Goal: Task Accomplishment & Management: Complete application form

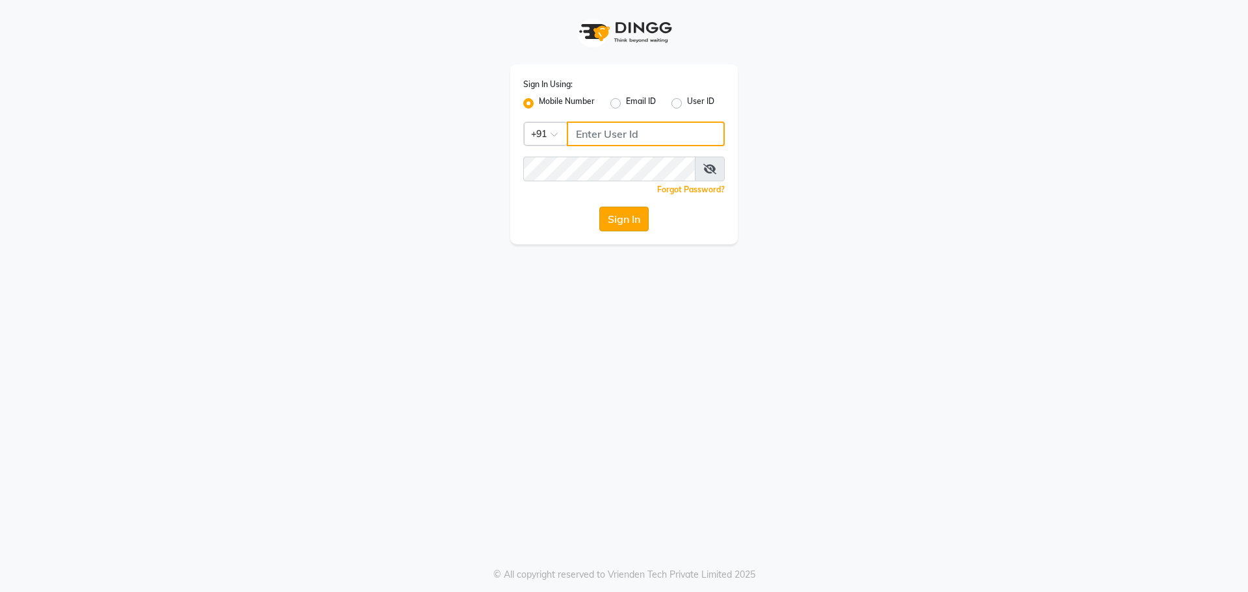
type input "7058190208"
click at [627, 219] on button "Sign In" at bounding box center [624, 219] width 49 height 25
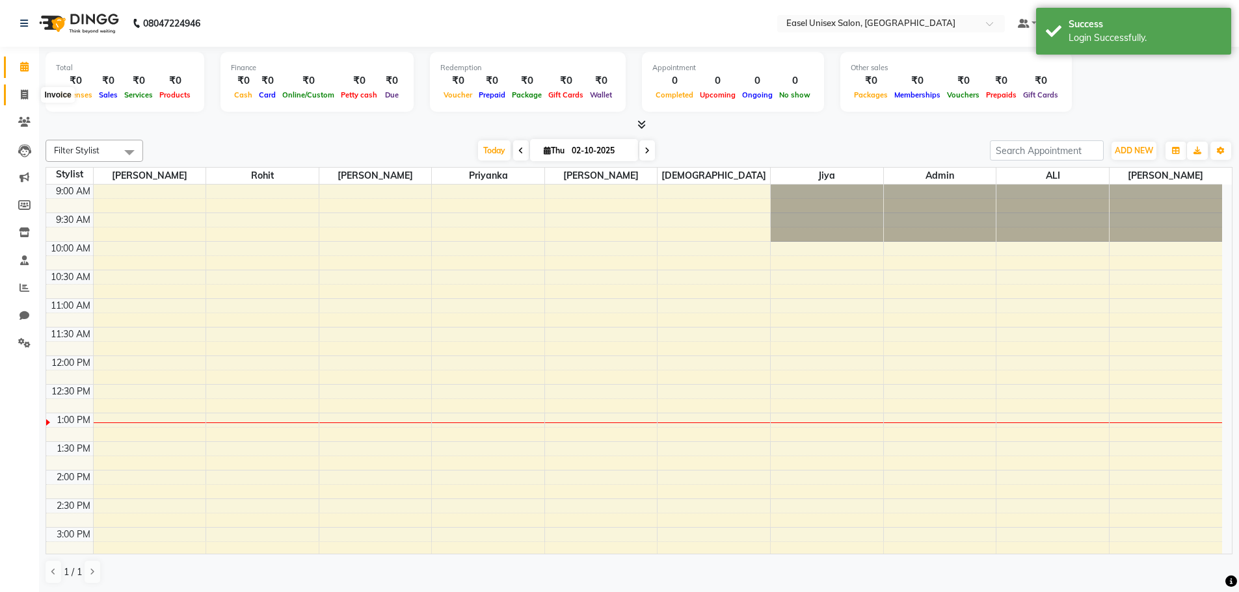
click at [25, 94] on icon at bounding box center [24, 95] width 7 height 10
select select "service"
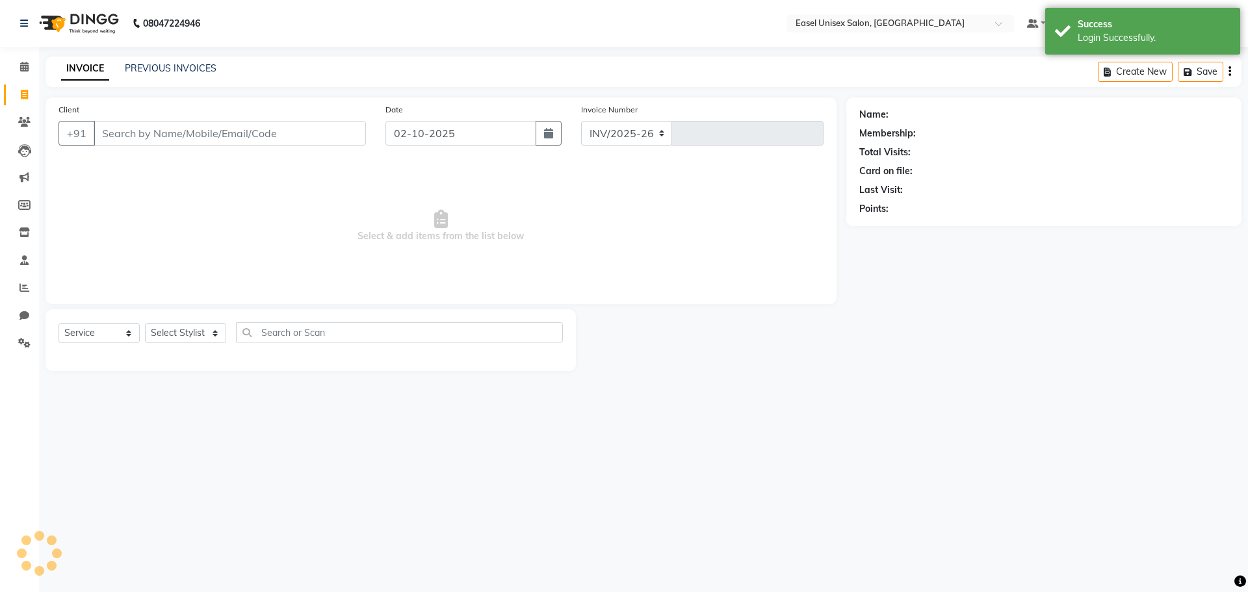
select select "8639"
type input "1822"
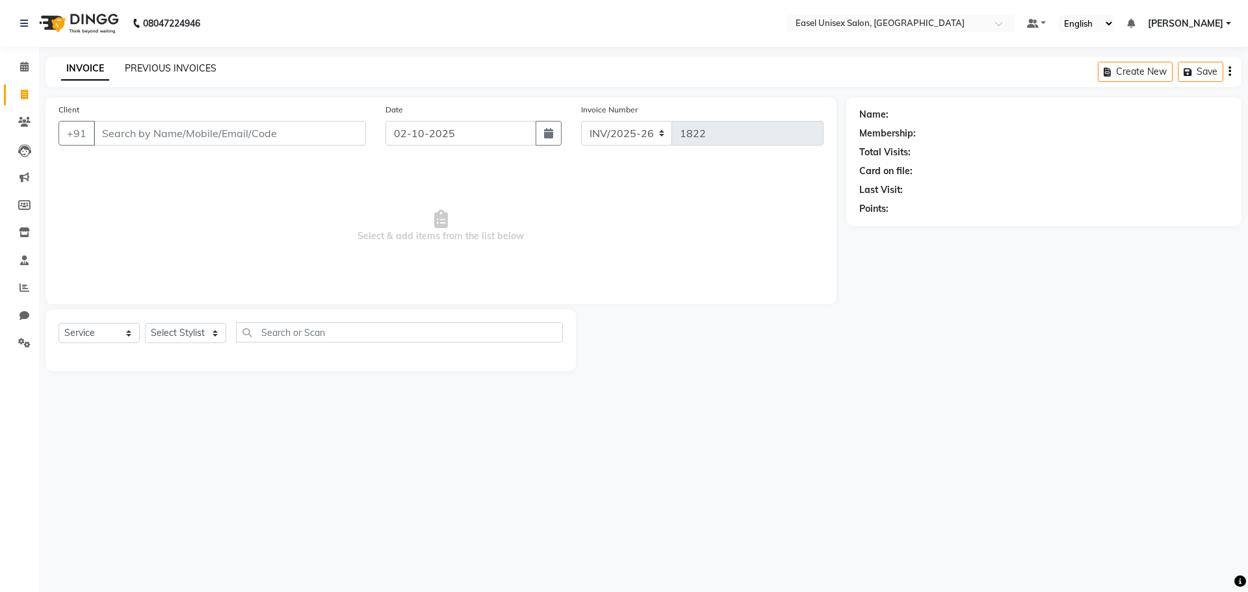
click at [174, 70] on link "PREVIOUS INVOICES" at bounding box center [171, 68] width 92 height 12
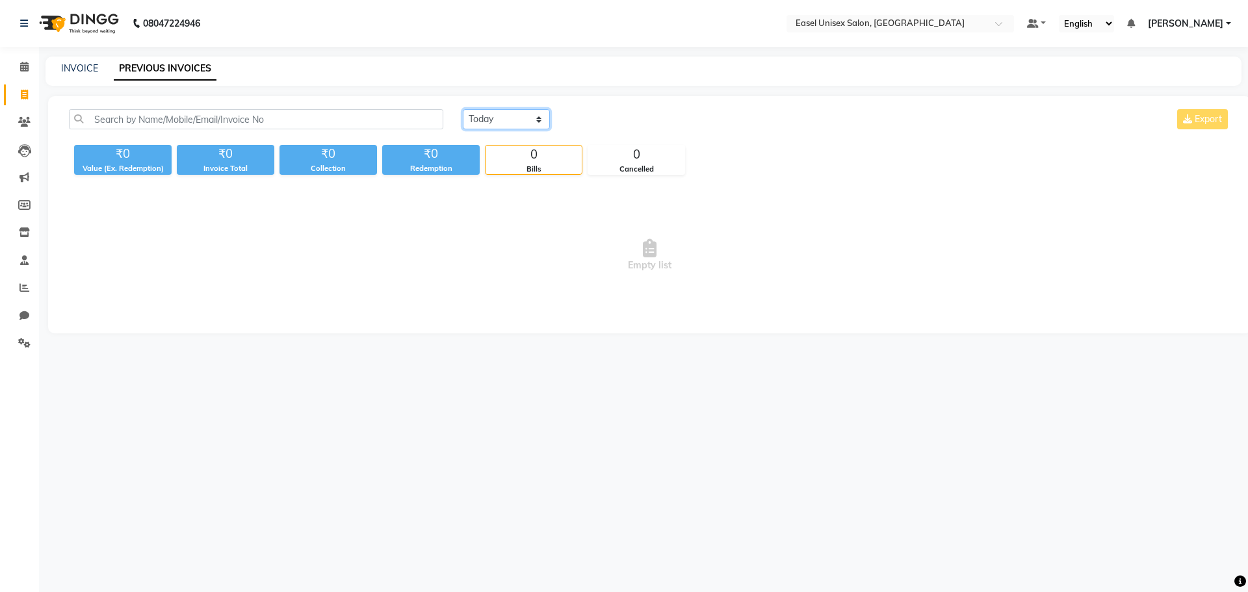
click at [515, 120] on select "[DATE] [DATE] Custom Range" at bounding box center [506, 119] width 87 height 20
select select "[DATE]"
click at [463, 109] on select "[DATE] [DATE] Custom Range" at bounding box center [506, 119] width 87 height 20
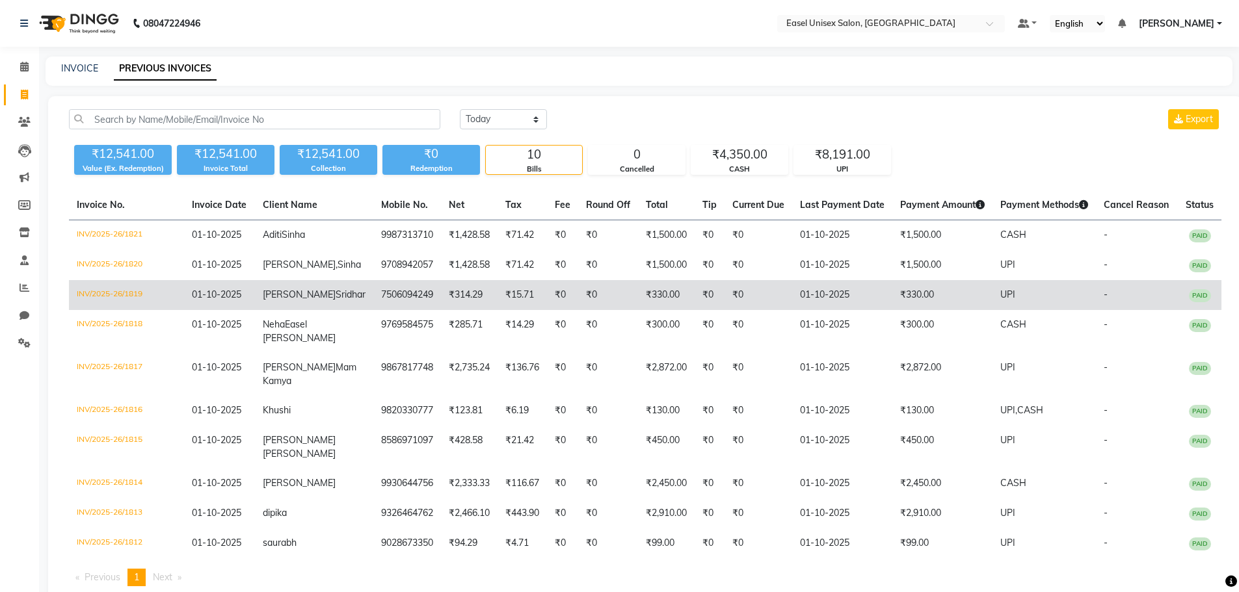
click at [763, 302] on td "₹0" at bounding box center [758, 295] width 68 height 30
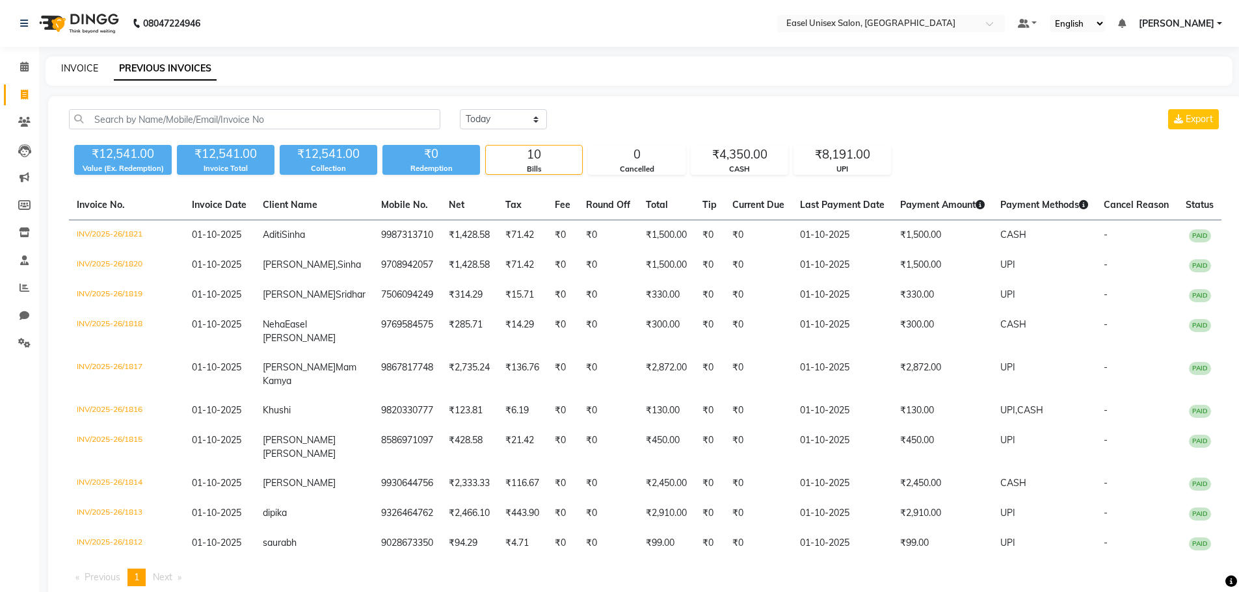
click at [79, 68] on link "INVOICE" at bounding box center [79, 68] width 37 height 12
select select "service"
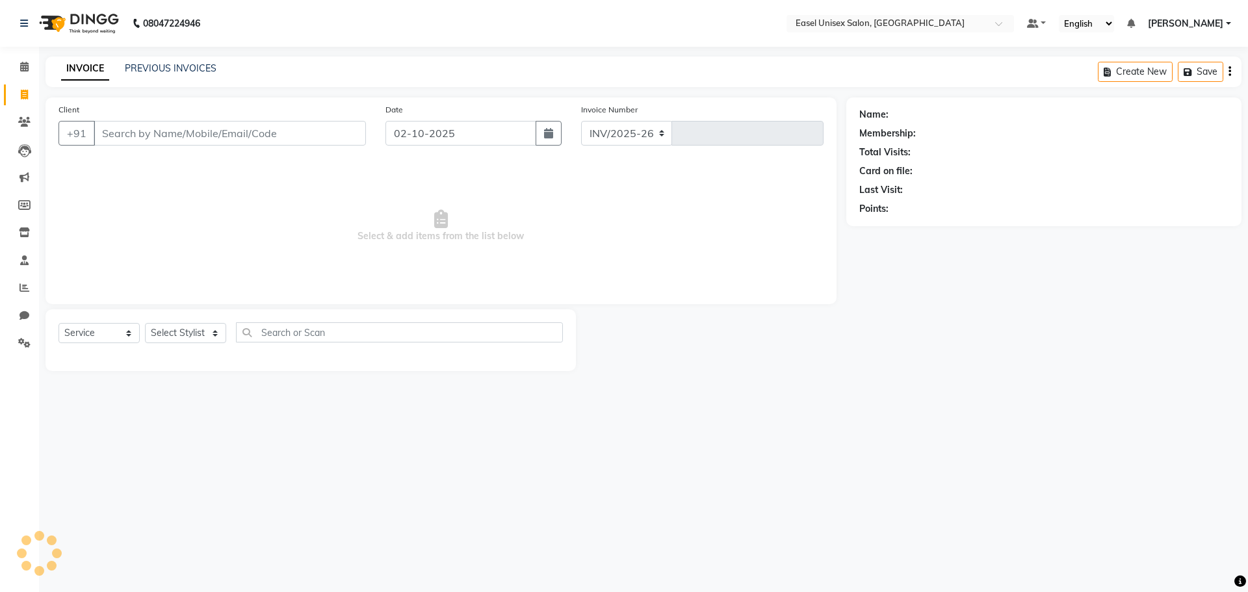
select select "8639"
type input "1822"
click at [153, 67] on div "INVOICE PREVIOUS INVOICES Create New Save" at bounding box center [644, 72] width 1196 height 31
click at [158, 72] on link "PREVIOUS INVOICES" at bounding box center [171, 68] width 92 height 12
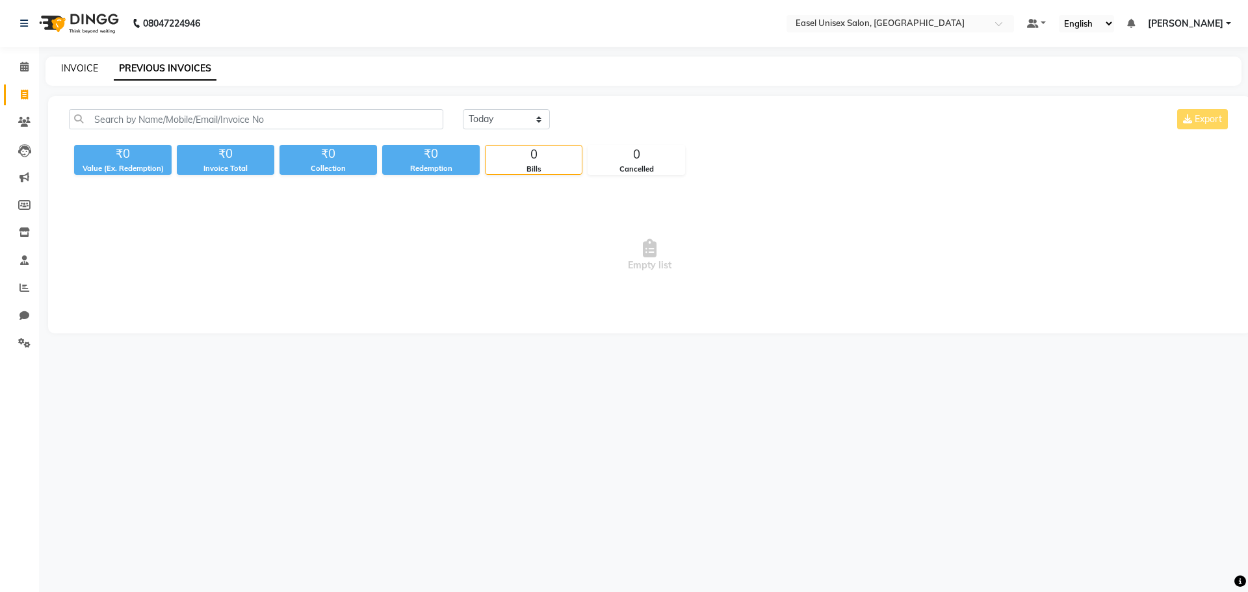
click at [71, 68] on link "INVOICE" at bounding box center [79, 68] width 37 height 12
select select "service"
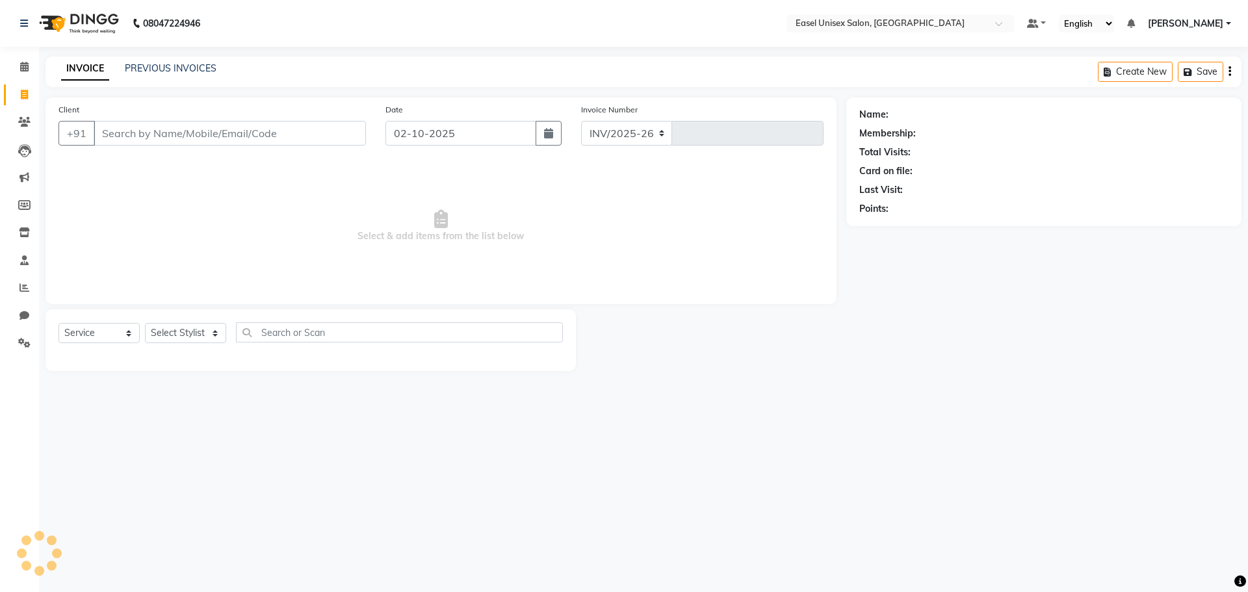
select select "8639"
type input "1822"
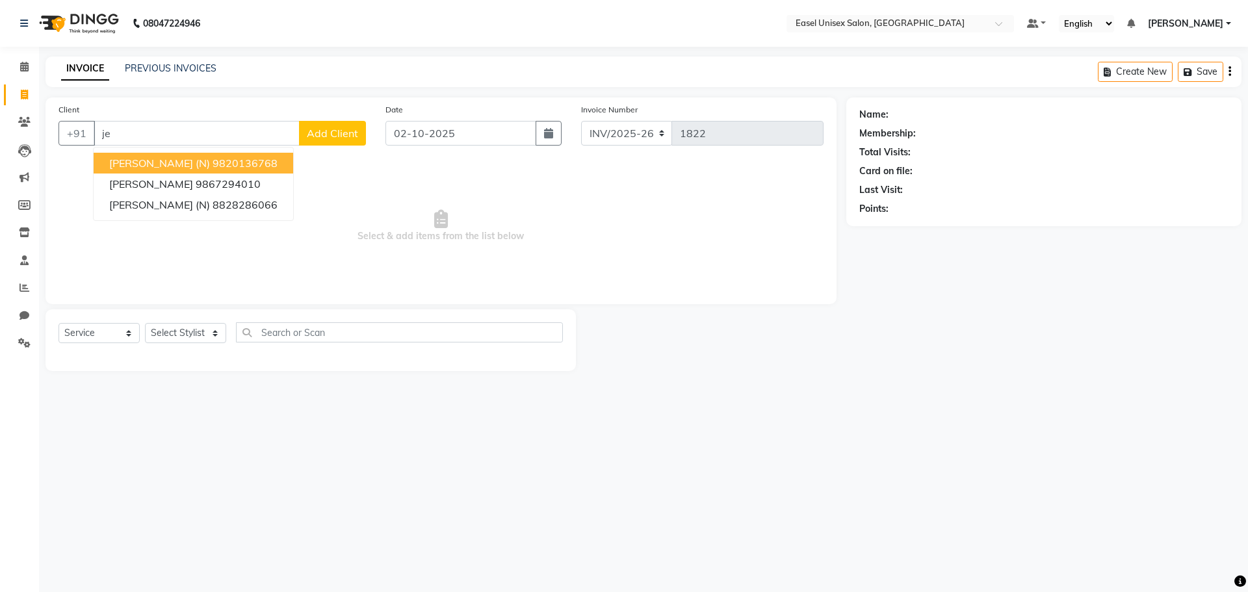
type input "j"
drag, startPoint x: 162, startPoint y: 165, endPoint x: 165, endPoint y: 133, distance: 32.6
click at [166, 161] on ngb-highlight "9619480123" at bounding box center [192, 163] width 65 height 13
type input "9619480123"
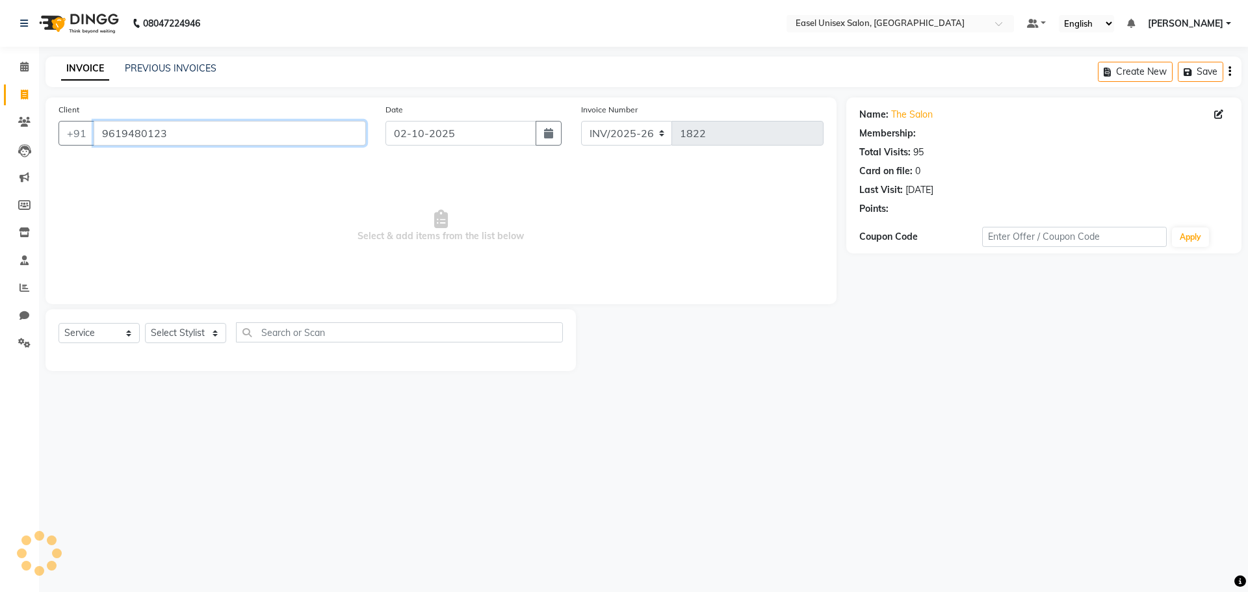
click at [164, 132] on input "9619480123" at bounding box center [230, 133] width 272 height 25
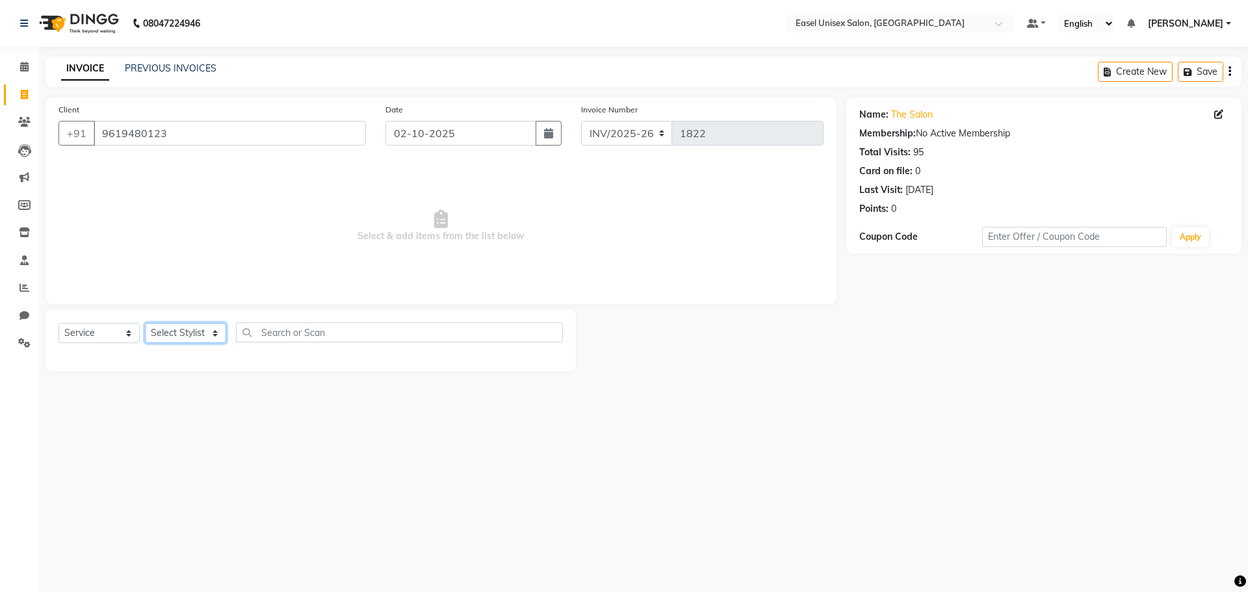
click at [208, 332] on select "Select Stylist admin [PERSON_NAME] jiya [PERSON_NAME] Priyanka [PERSON_NAME] [P…" at bounding box center [185, 333] width 81 height 20
select select "82876"
click at [145, 323] on select "Select Stylist admin [PERSON_NAME] jiya [PERSON_NAME] Priyanka [PERSON_NAME] [P…" at bounding box center [185, 333] width 81 height 20
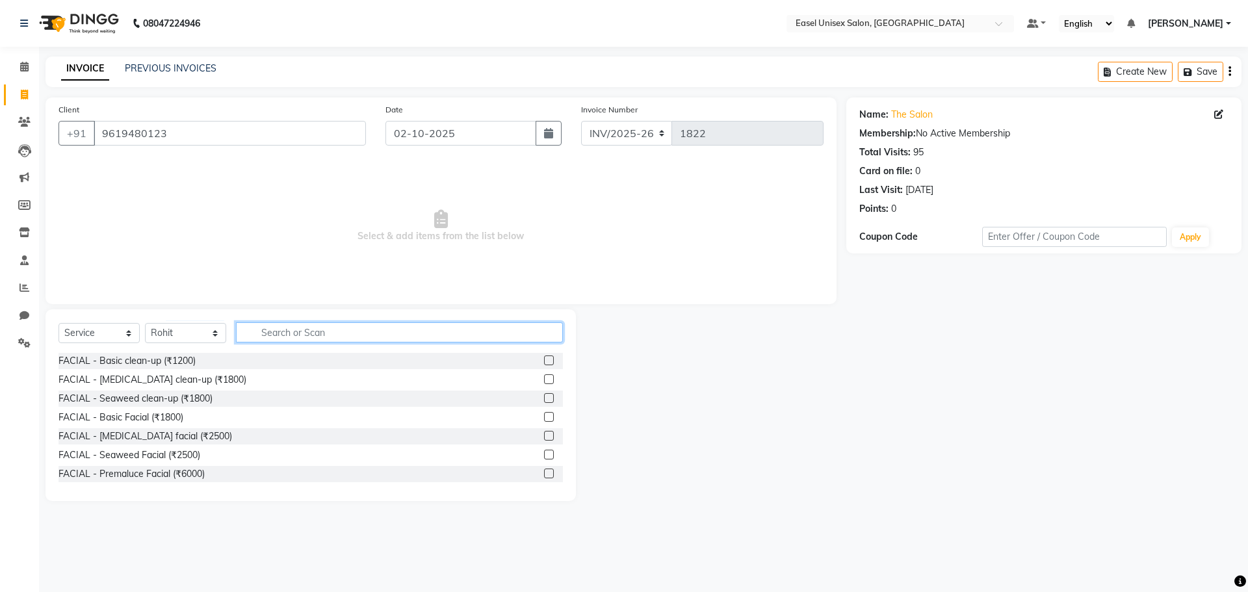
click at [386, 334] on input "text" at bounding box center [399, 333] width 327 height 20
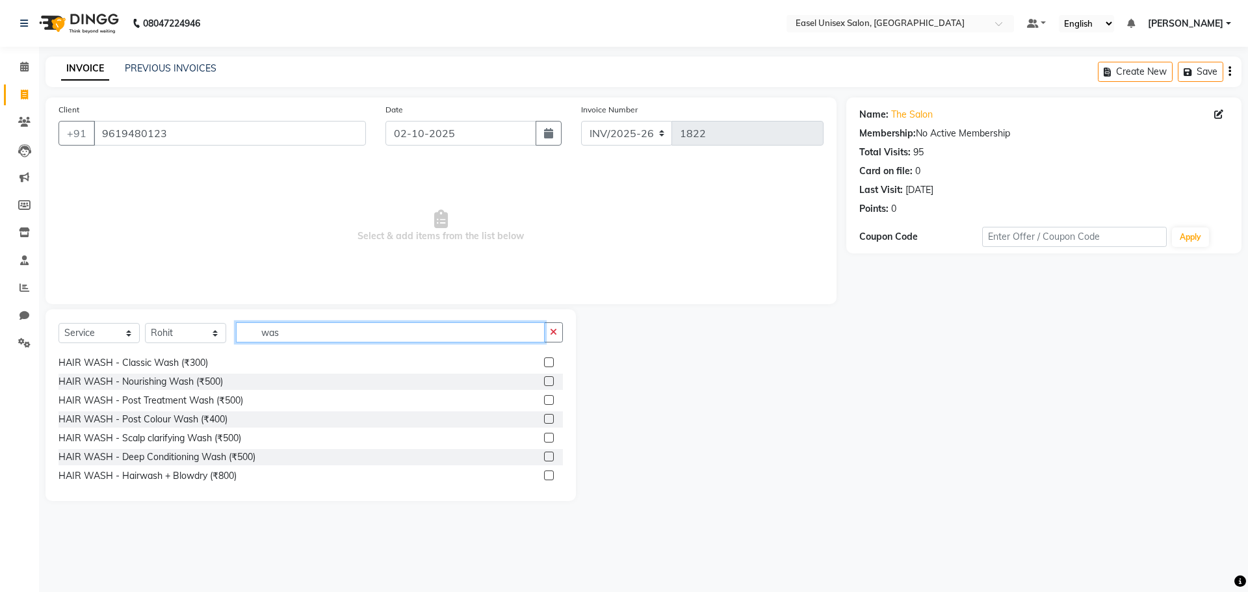
scroll to position [21, 0]
type input "was"
click at [544, 471] on div at bounding box center [553, 472] width 19 height 16
click at [544, 472] on label at bounding box center [549, 472] width 10 height 10
click at [544, 472] on input "checkbox" at bounding box center [548, 472] width 8 height 8
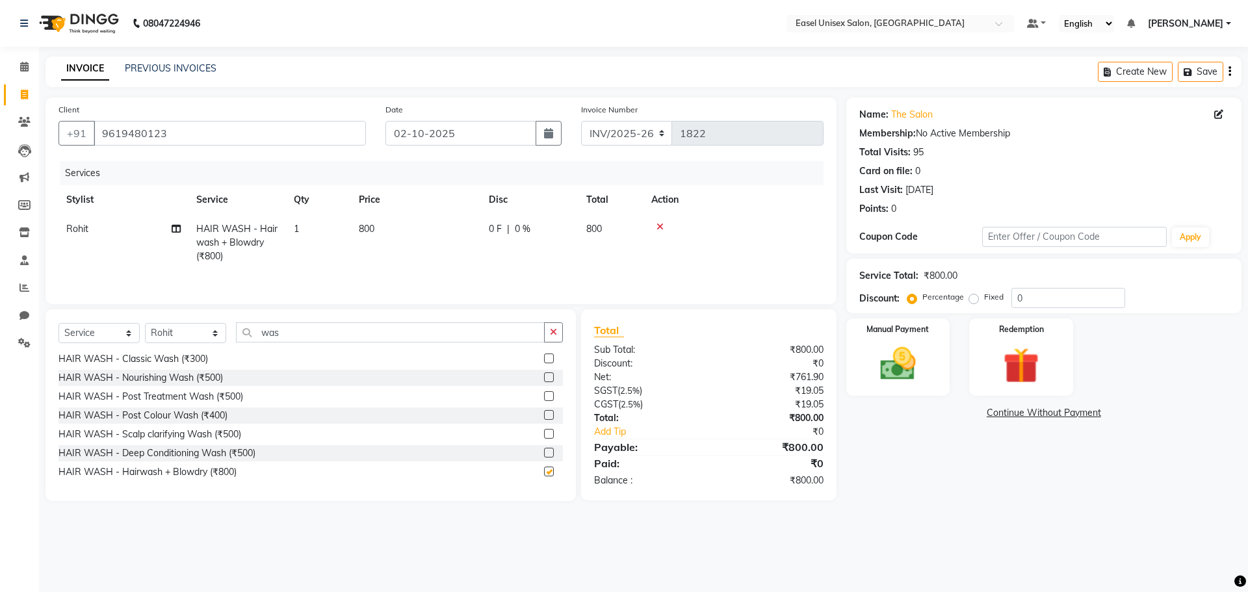
checkbox input "false"
click at [401, 337] on input "was" at bounding box center [390, 333] width 309 height 20
type input "w"
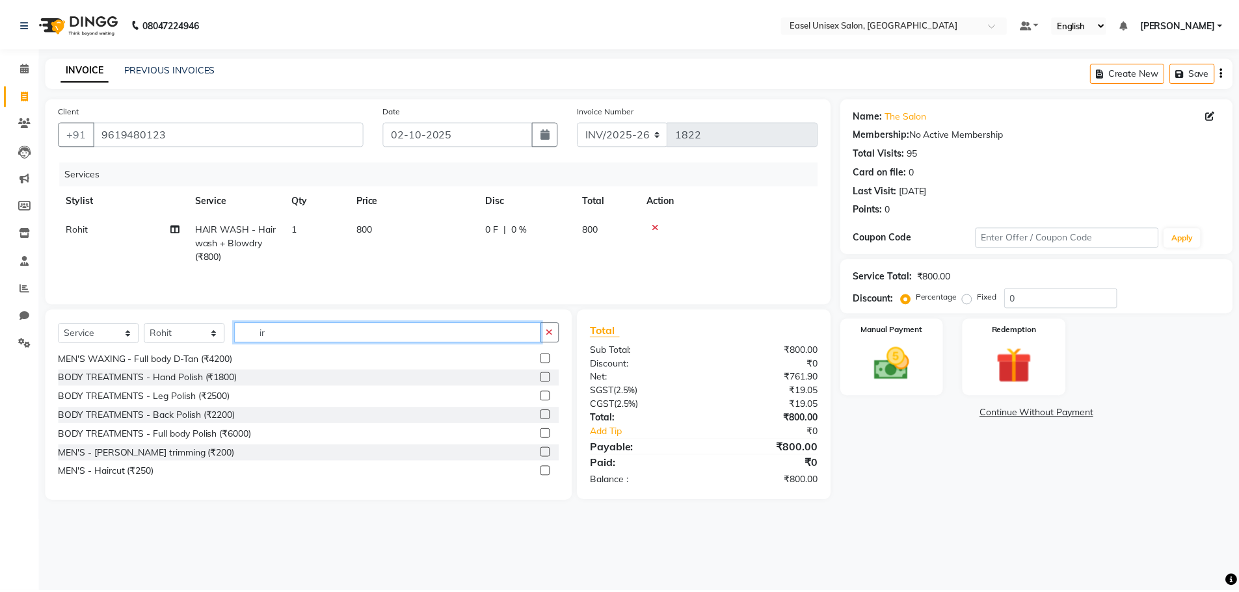
scroll to position [0, 0]
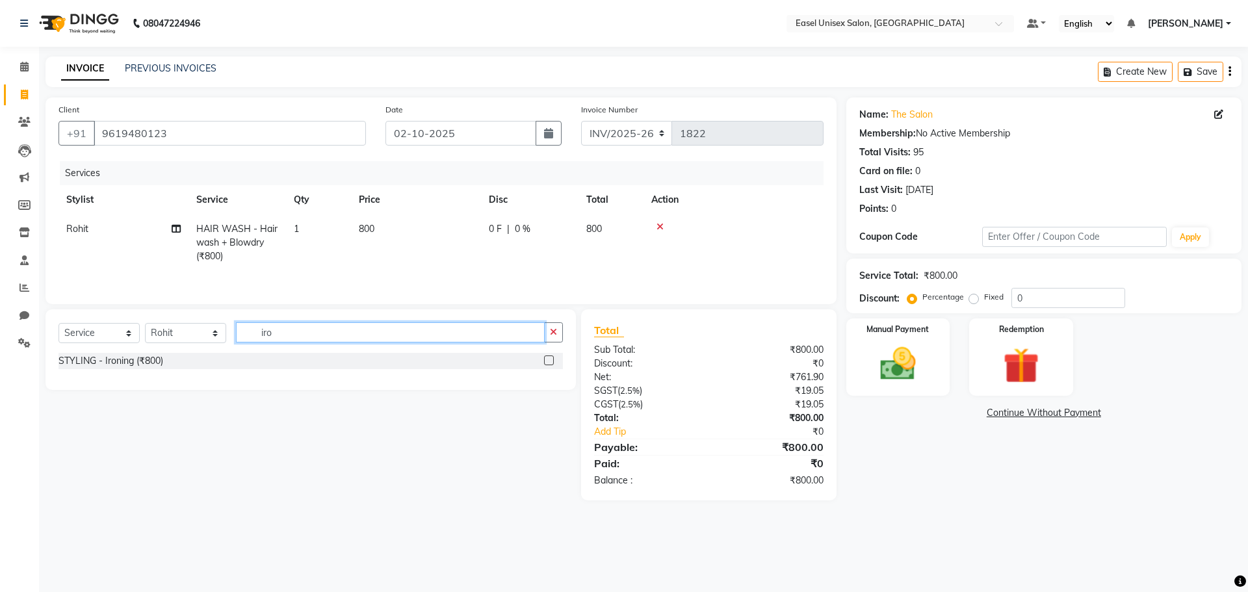
type input "iro"
click at [546, 363] on label at bounding box center [549, 361] width 10 height 10
click at [546, 363] on input "checkbox" at bounding box center [548, 361] width 8 height 8
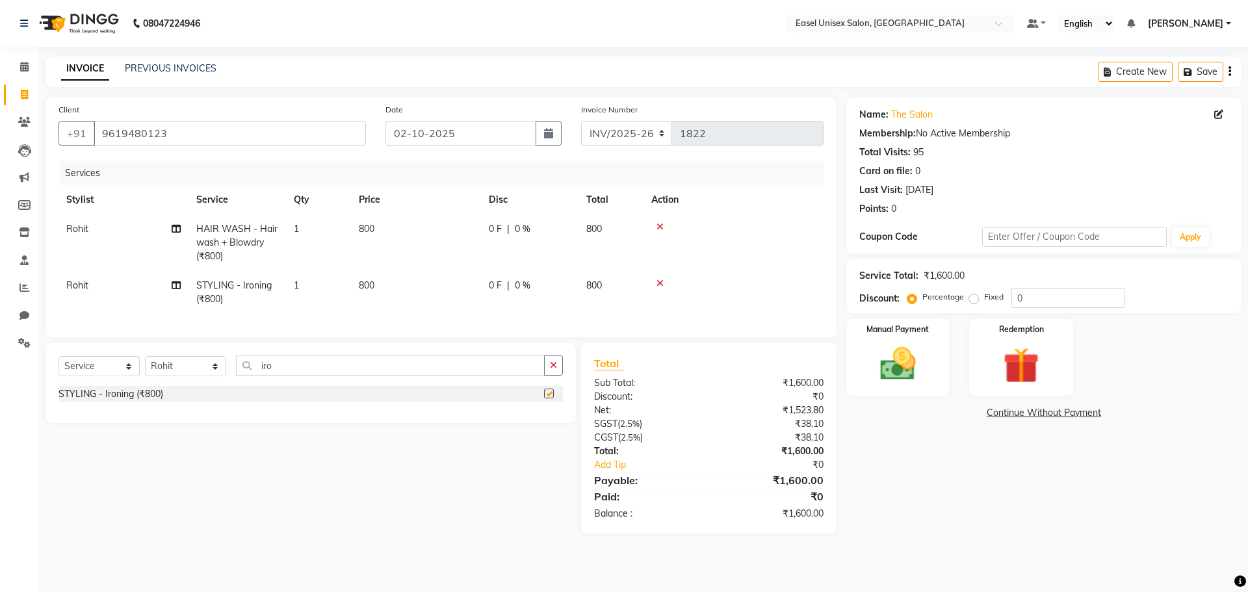
checkbox input "false"
click at [388, 284] on td "800" at bounding box center [416, 292] width 130 height 43
select select "82876"
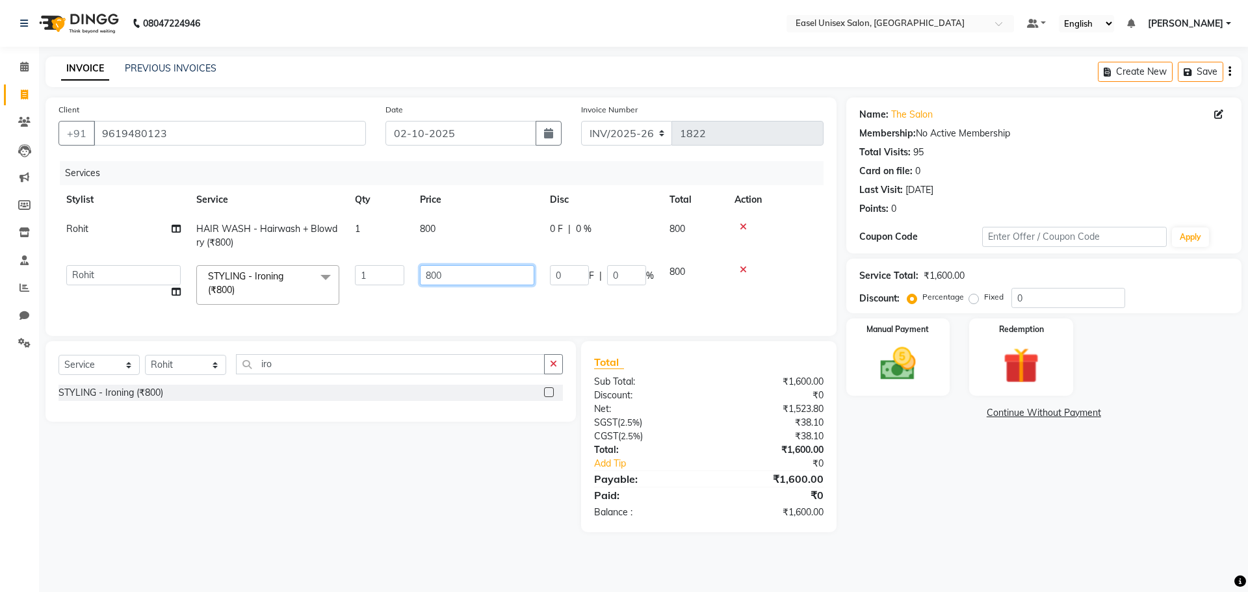
click at [494, 274] on input "800" at bounding box center [477, 275] width 114 height 20
type input "8"
type input "700"
click at [808, 271] on td at bounding box center [775, 284] width 97 height 55
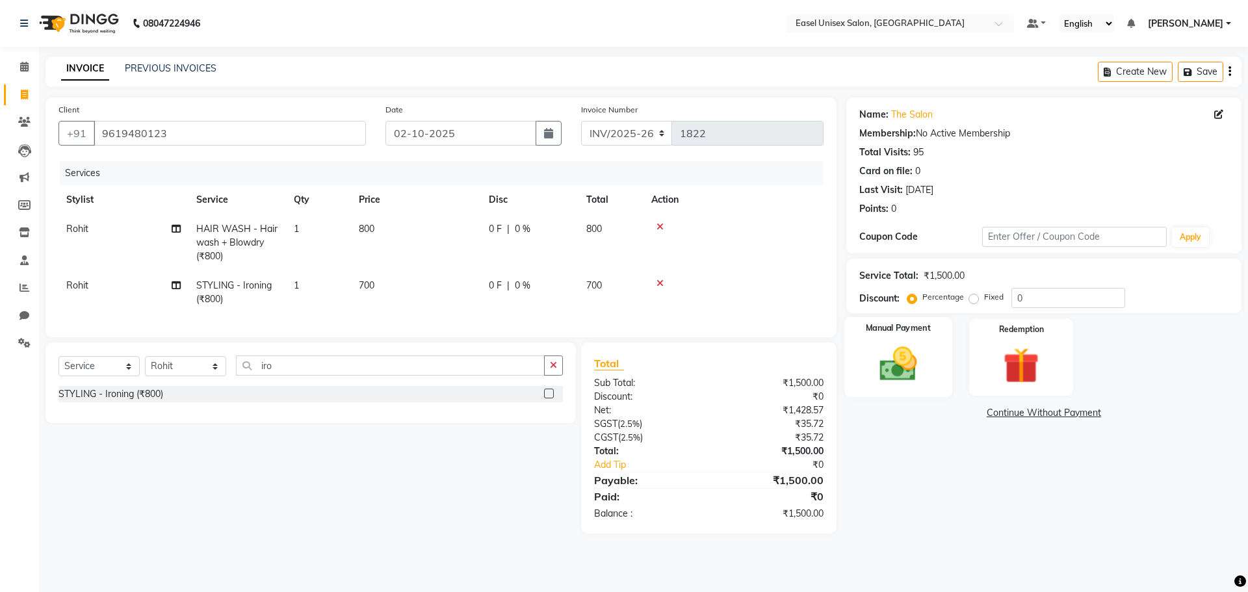
click at [903, 376] on img at bounding box center [898, 364] width 60 height 43
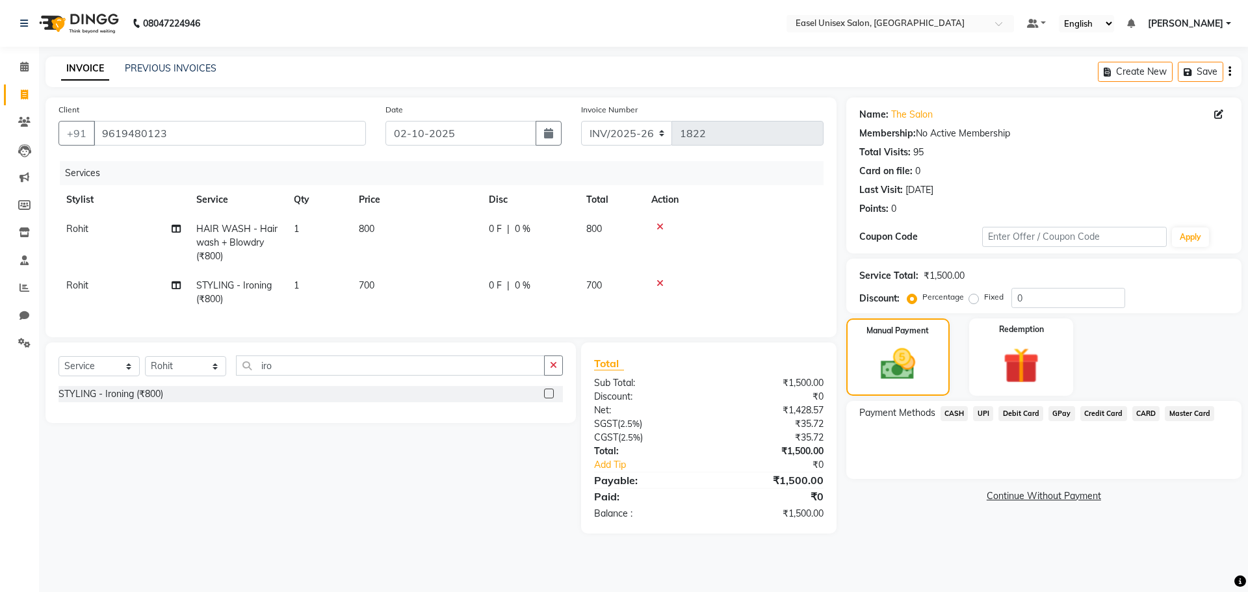
click at [955, 413] on span "CASH" at bounding box center [955, 413] width 28 height 15
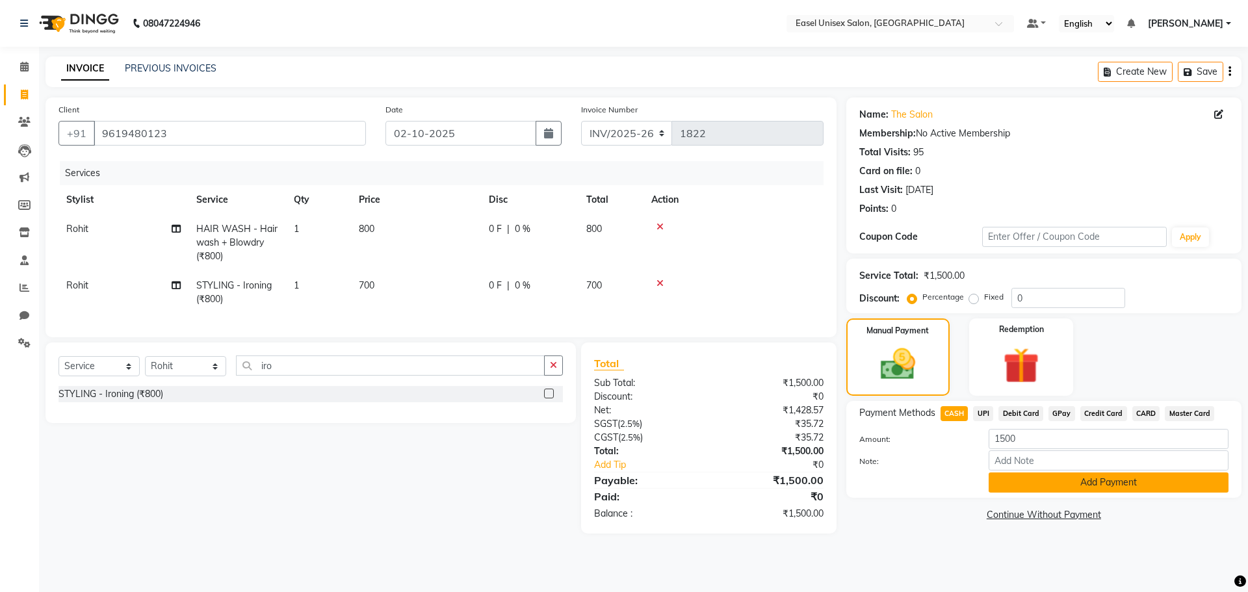
click at [1051, 482] on button "Add Payment" at bounding box center [1109, 483] width 240 height 20
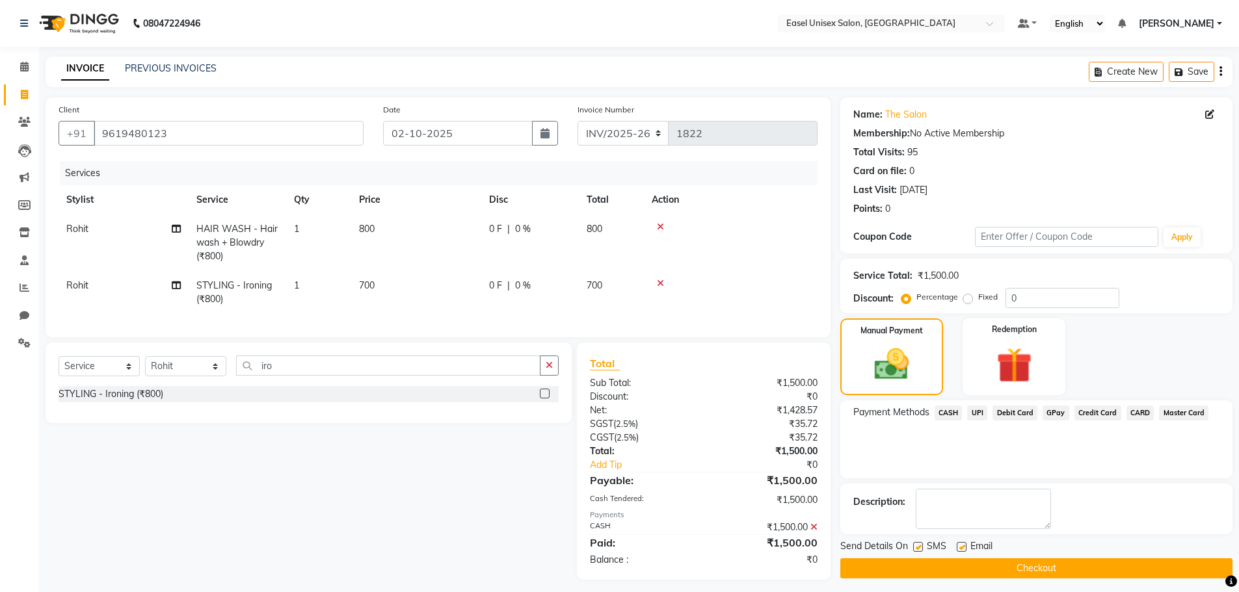
scroll to position [17, 0]
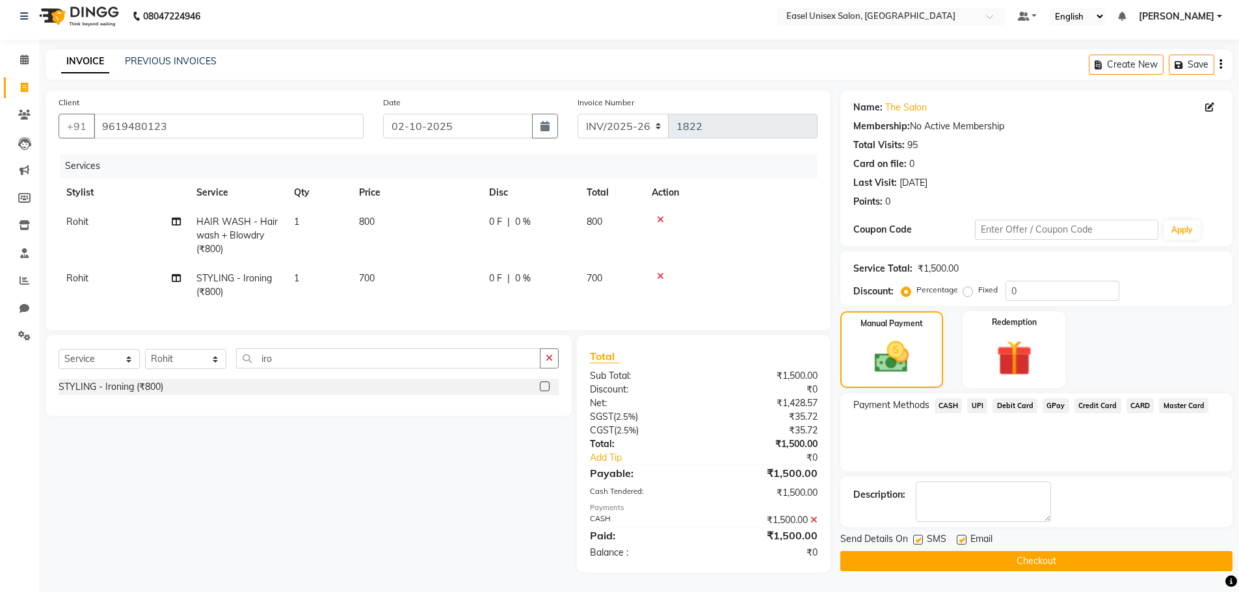
click at [1039, 552] on button "Checkout" at bounding box center [1036, 561] width 392 height 20
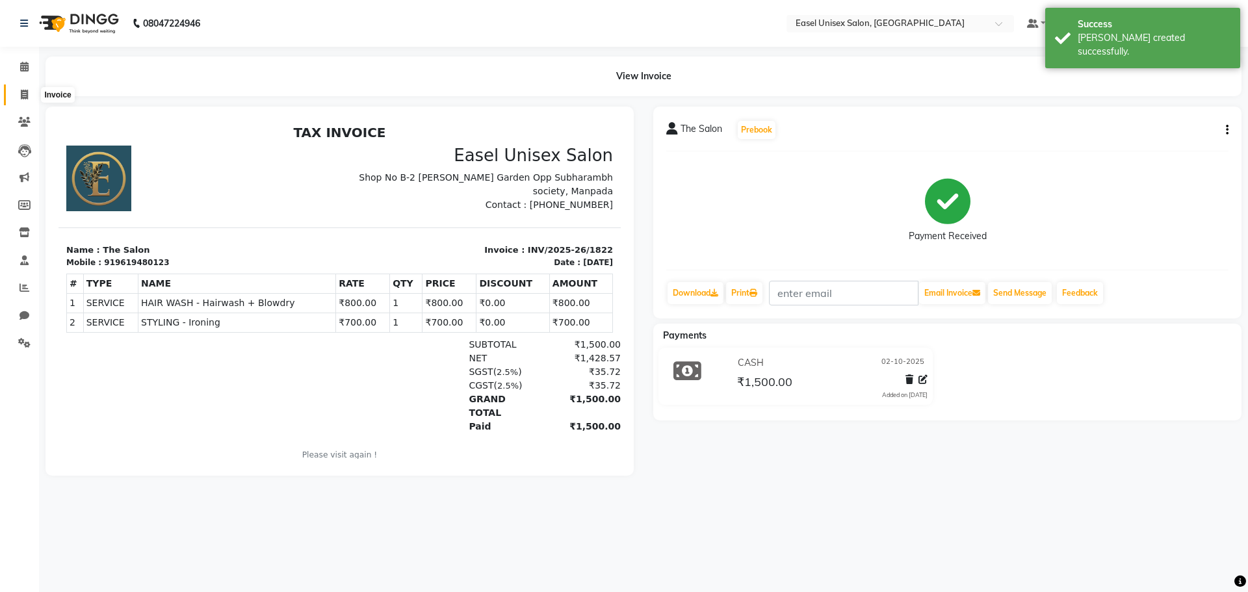
click at [25, 88] on span at bounding box center [24, 95] width 23 height 15
select select "service"
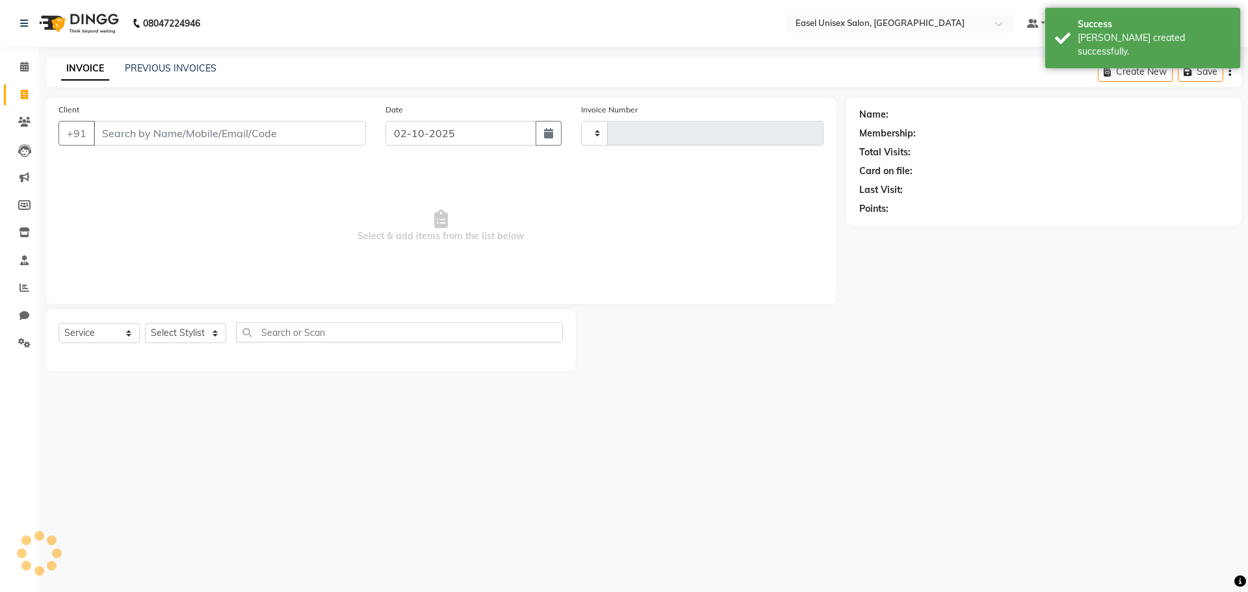
type input "1823"
select select "8639"
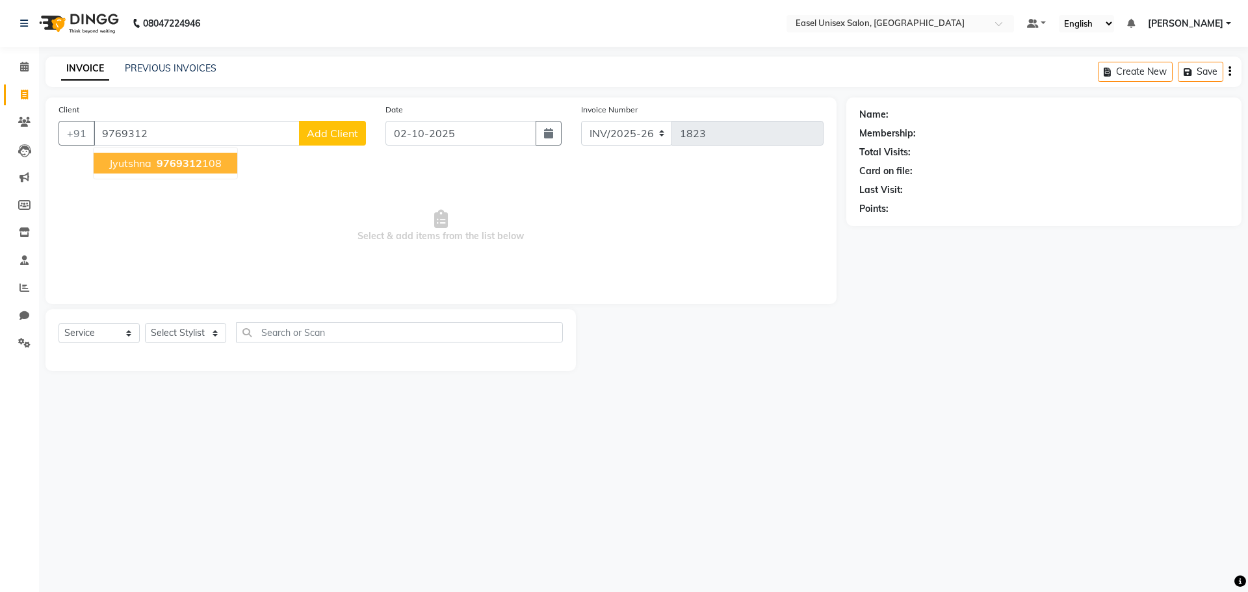
click at [179, 158] on span "9769312" at bounding box center [180, 163] width 46 height 13
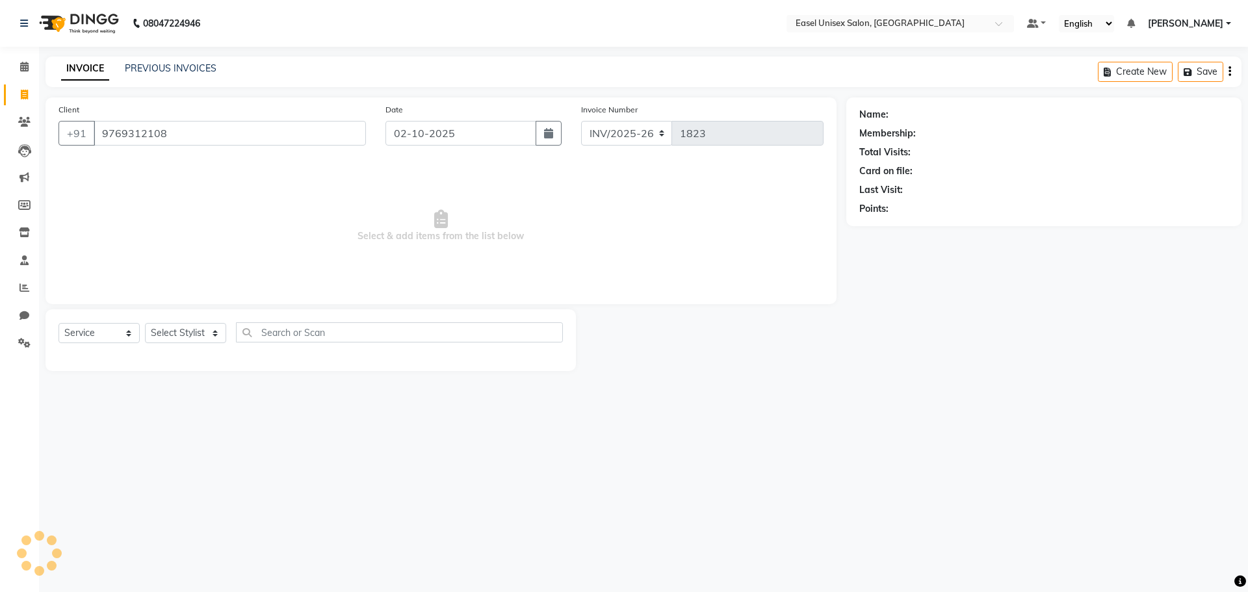
type input "9769312108"
click at [186, 337] on select "Select Stylist admin [PERSON_NAME] jiya [PERSON_NAME] Priyanka [PERSON_NAME] [P…" at bounding box center [185, 333] width 81 height 20
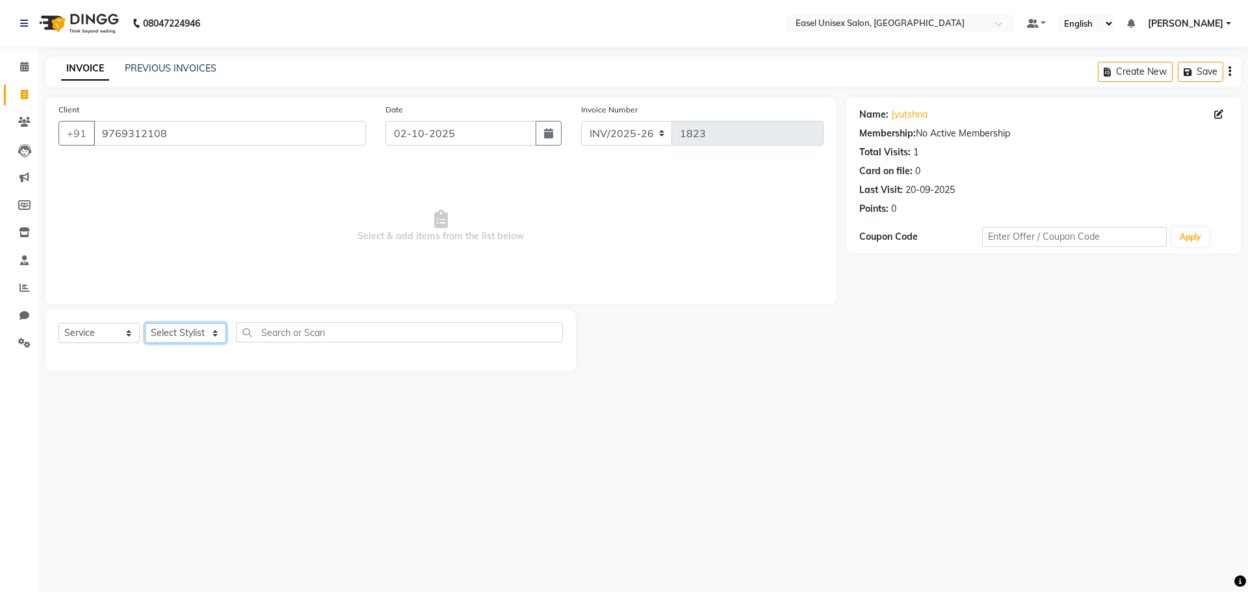
select select "82876"
click at [145, 323] on select "Select Stylist admin [PERSON_NAME] jiya [PERSON_NAME] Priyanka [PERSON_NAME] [P…" at bounding box center [185, 333] width 81 height 20
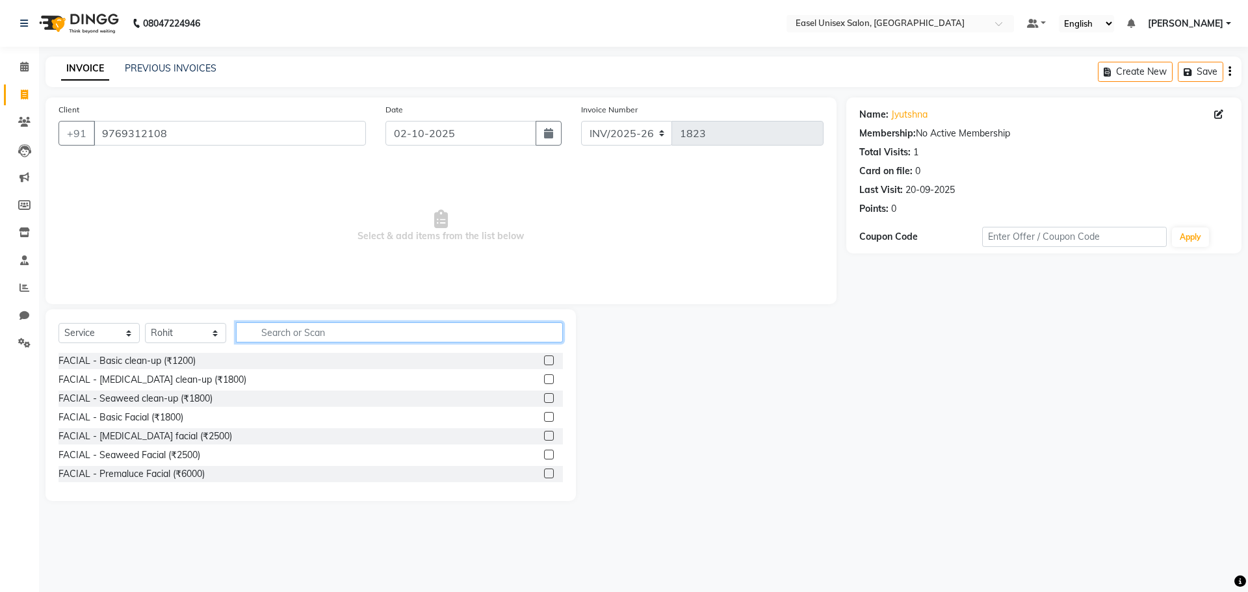
click at [415, 332] on input "text" at bounding box center [399, 333] width 327 height 20
type input "colo"
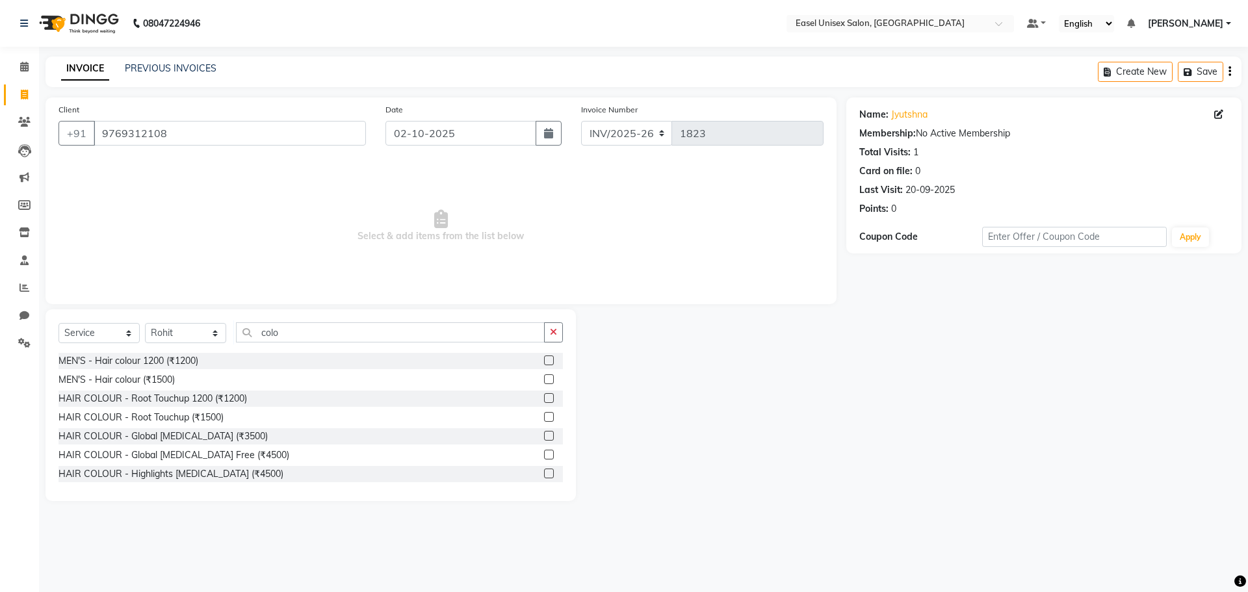
click at [544, 416] on label at bounding box center [549, 417] width 10 height 10
click at [544, 416] on input "checkbox" at bounding box center [548, 418] width 8 height 8
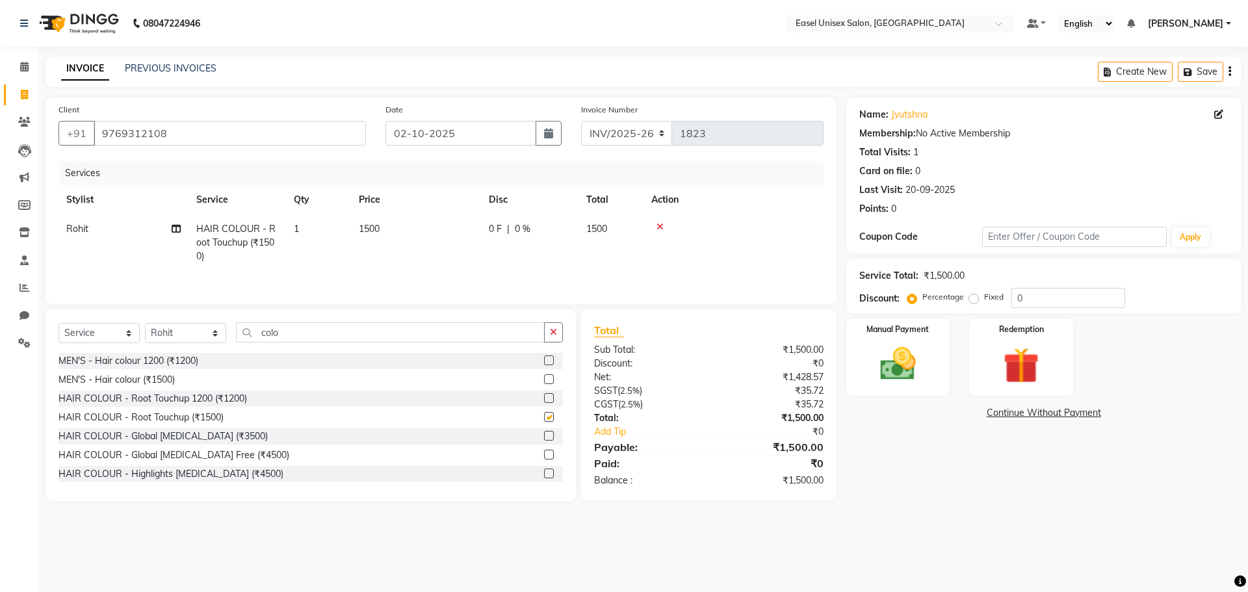
checkbox input "false"
click at [479, 341] on input "colo" at bounding box center [390, 333] width 309 height 20
type input "c"
click at [393, 225] on td "1500" at bounding box center [416, 243] width 130 height 57
select select "82876"
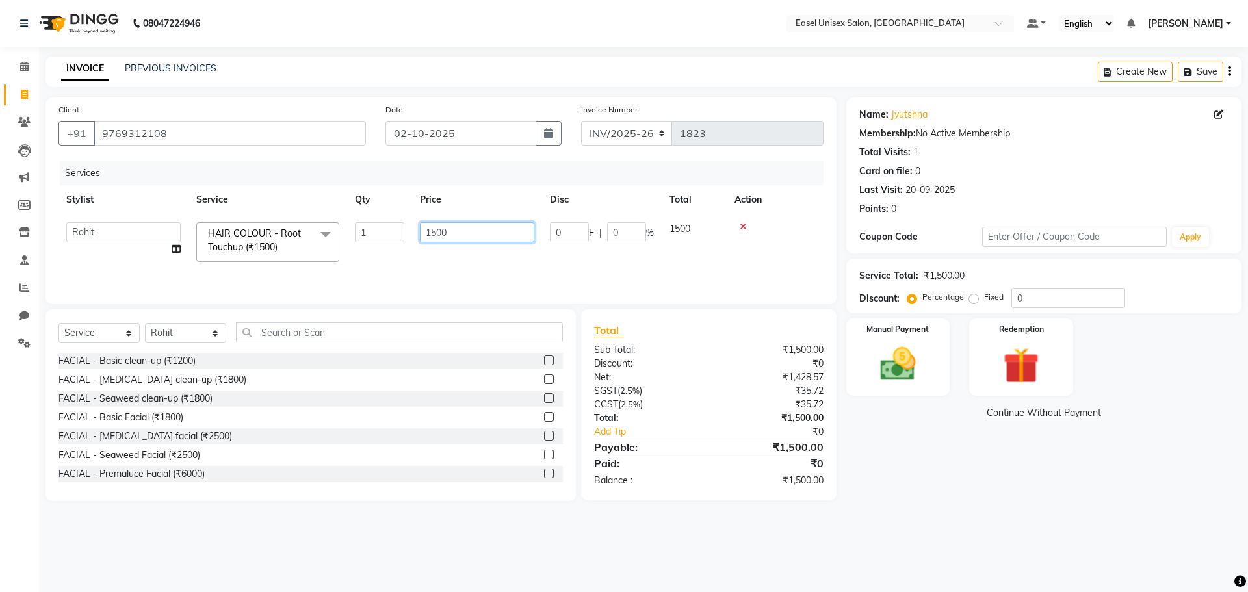
click at [486, 233] on input "1500" at bounding box center [477, 232] width 114 height 20
type input "1700"
click at [700, 274] on div "Services Stylist Service Qty Price Disc Total Action admin [PERSON_NAME] jiya […" at bounding box center [441, 226] width 765 height 130
click at [914, 376] on img at bounding box center [898, 364] width 60 height 43
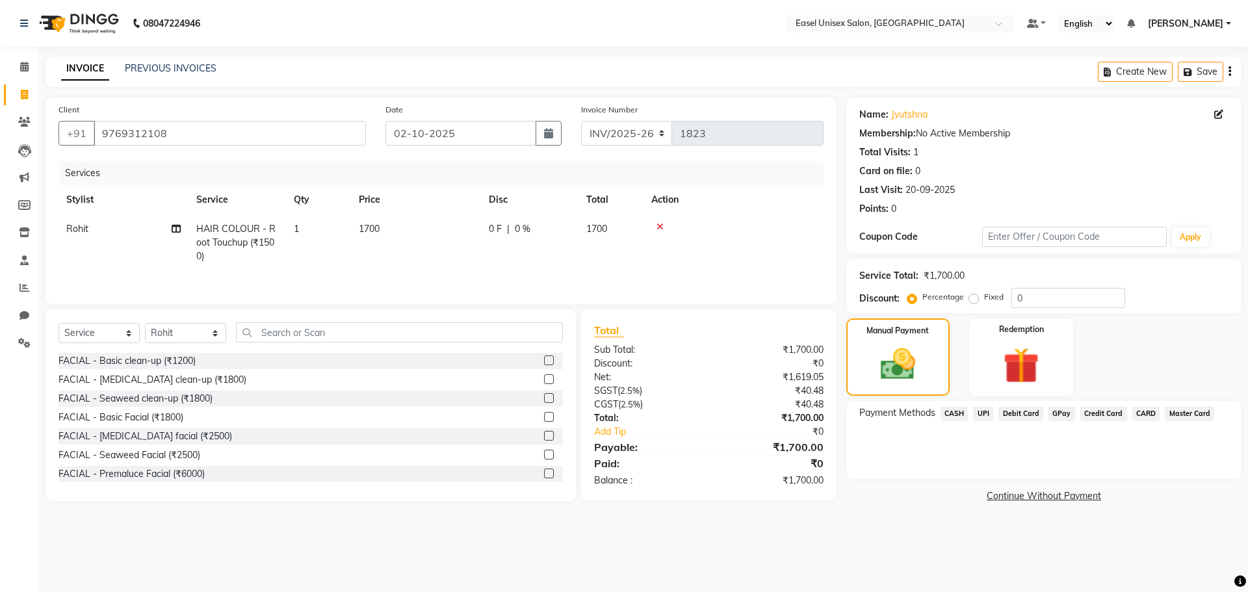
click at [984, 412] on span "UPI" at bounding box center [983, 413] width 20 height 15
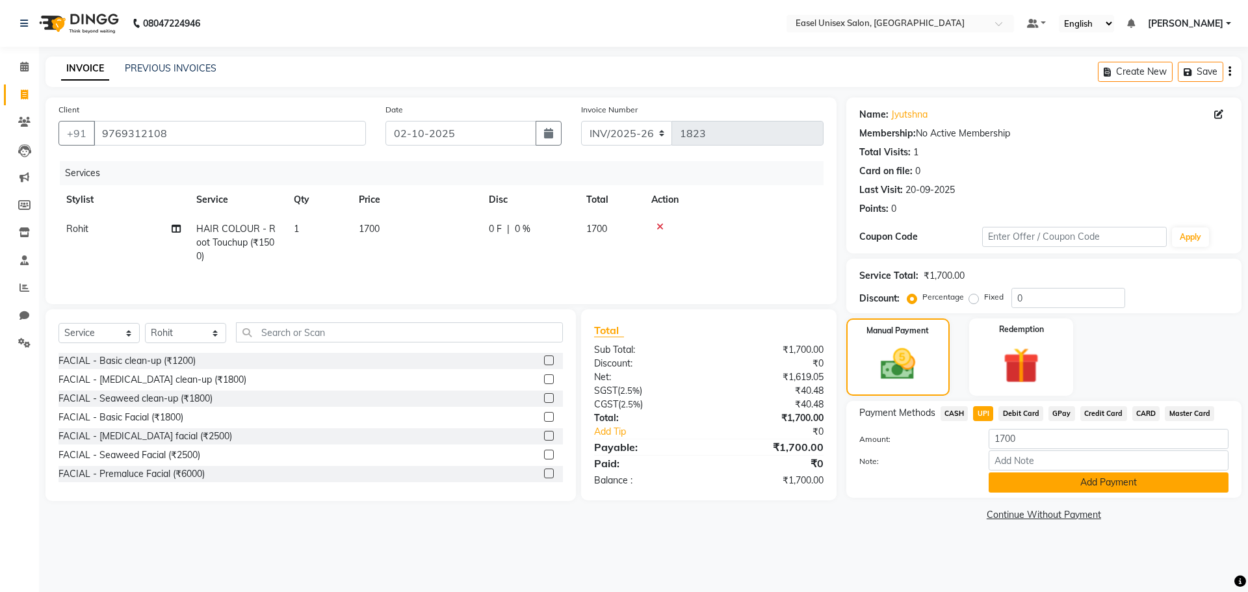
click at [1067, 481] on button "Add Payment" at bounding box center [1109, 483] width 240 height 20
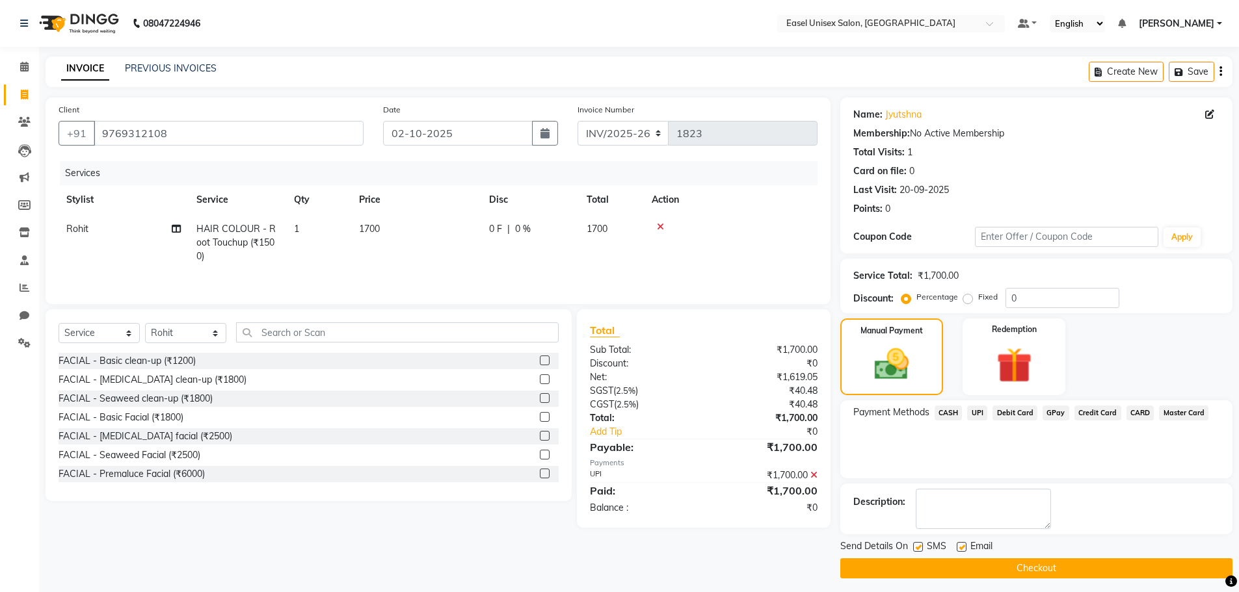
click at [1053, 571] on button "Checkout" at bounding box center [1036, 569] width 392 height 20
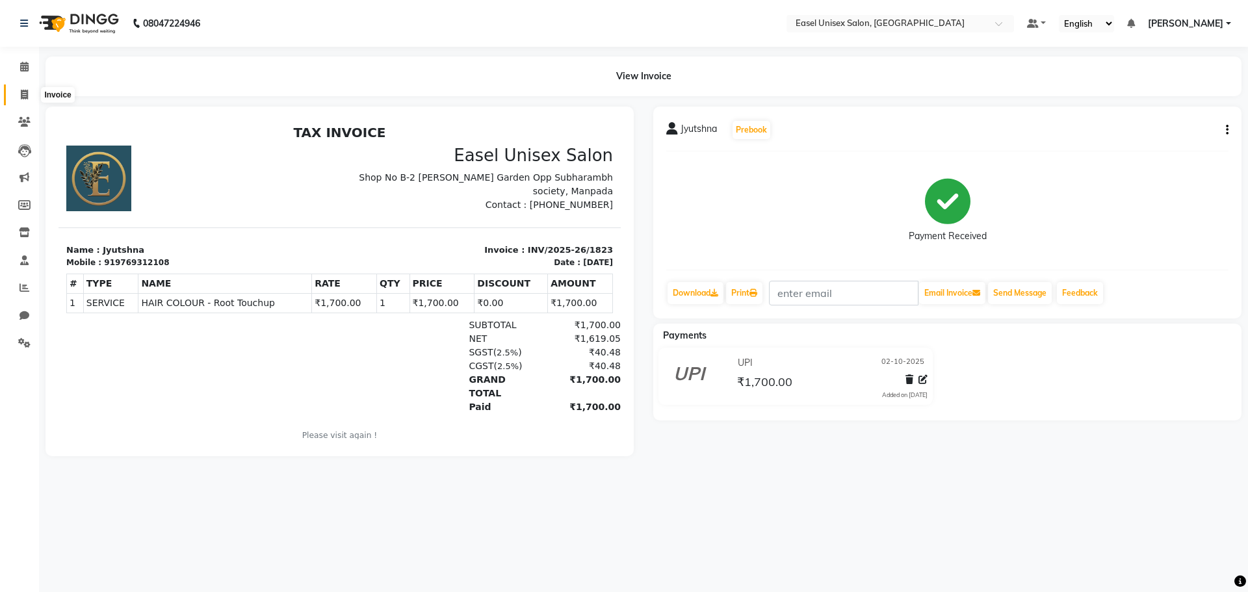
click at [22, 96] on icon at bounding box center [24, 95] width 7 height 10
select select "service"
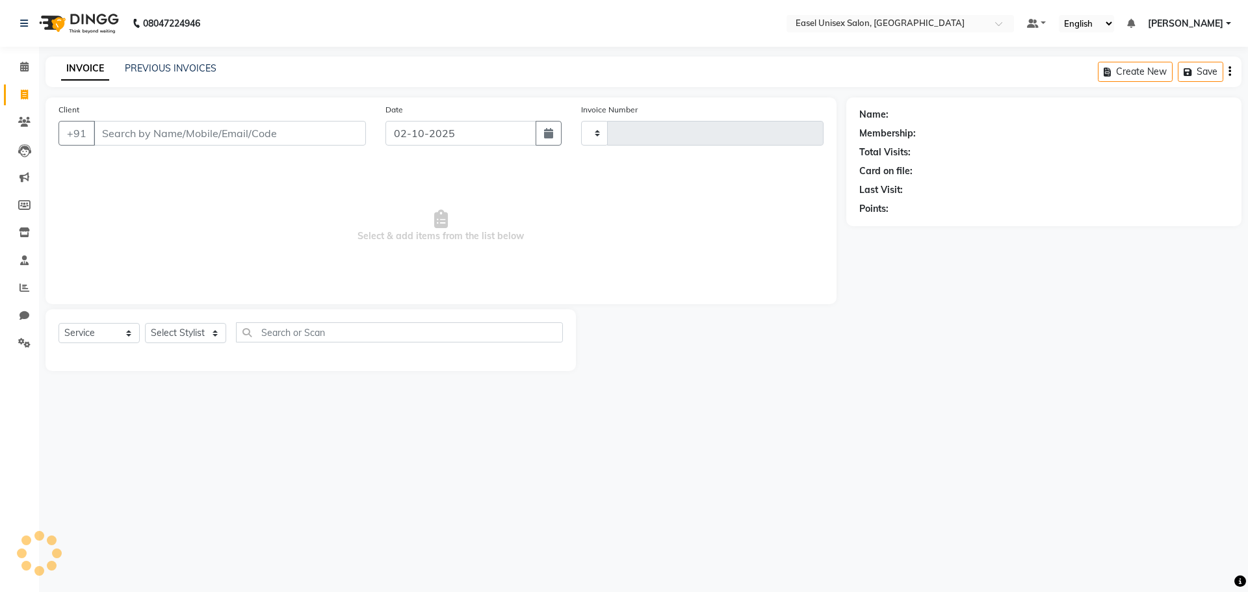
type input "1824"
select select "8639"
click at [21, 288] on icon at bounding box center [25, 288] width 10 height 10
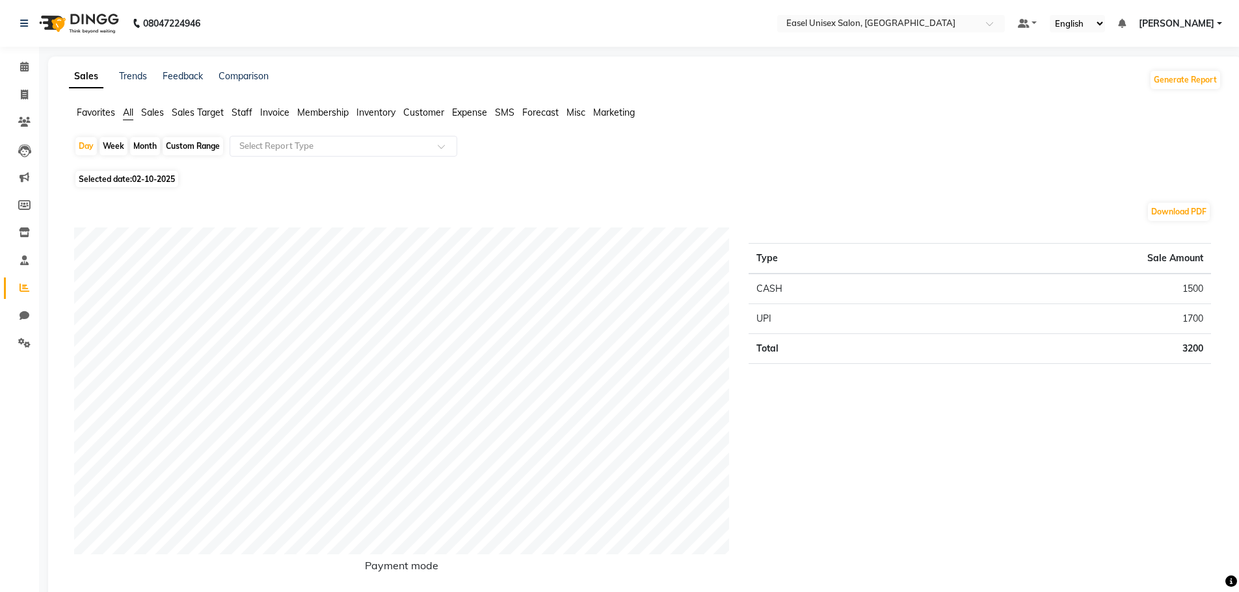
click at [241, 112] on span "Staff" at bounding box center [241, 113] width 21 height 12
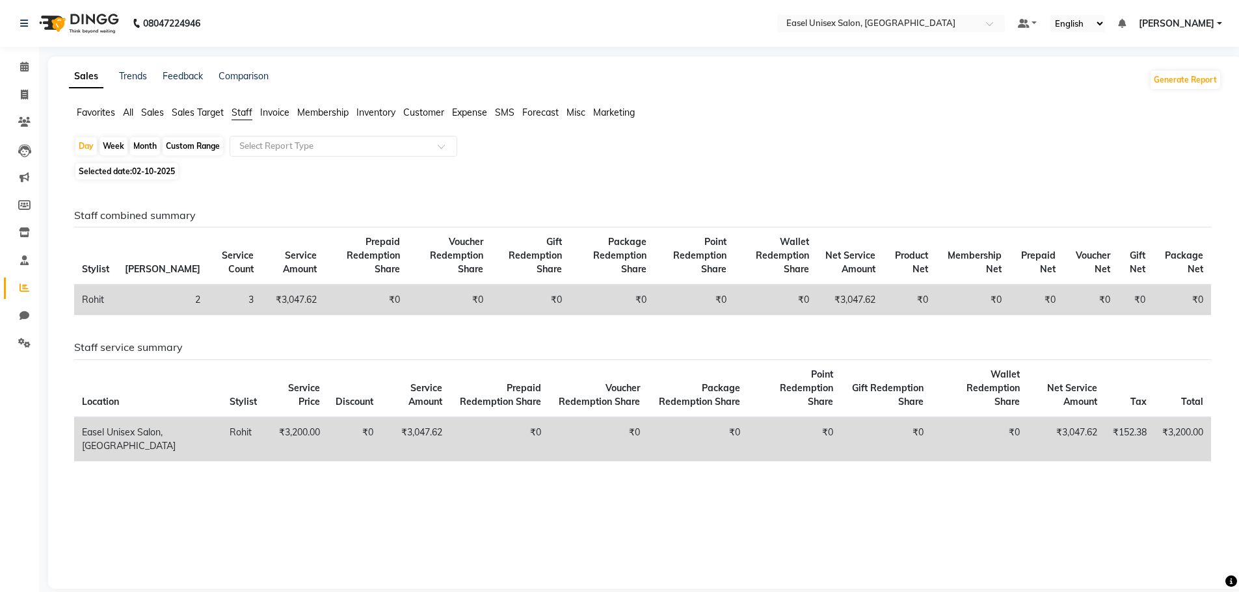
click at [142, 143] on div "Month" at bounding box center [145, 146] width 30 height 18
select select "10"
select select "2025"
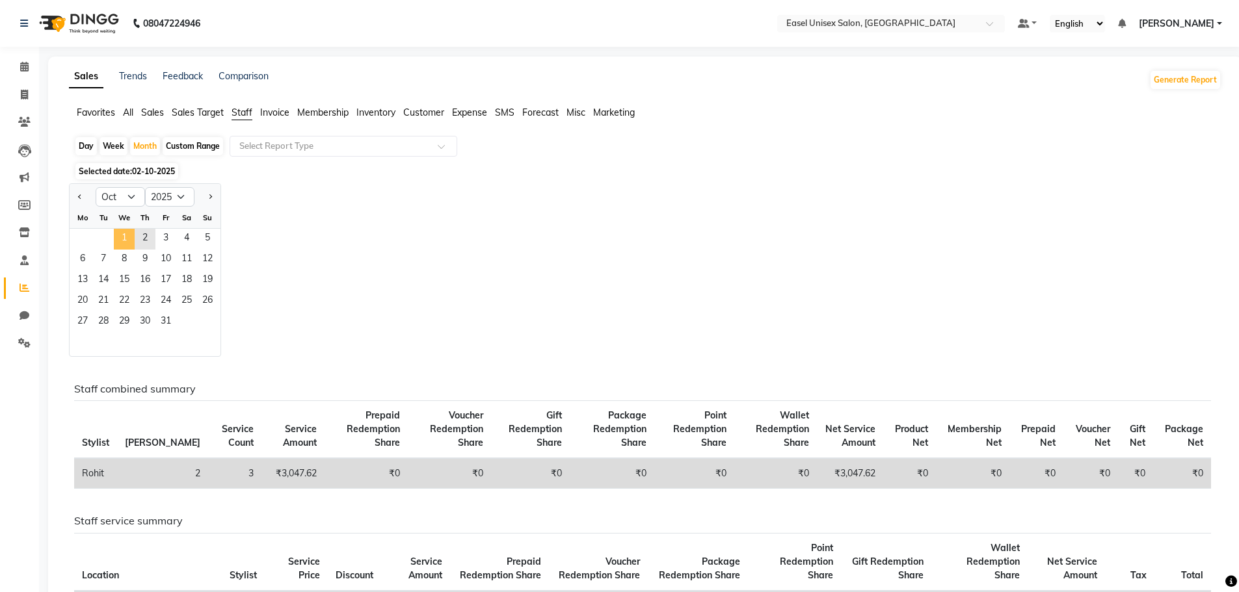
click at [119, 239] on span "1" at bounding box center [124, 239] width 21 height 21
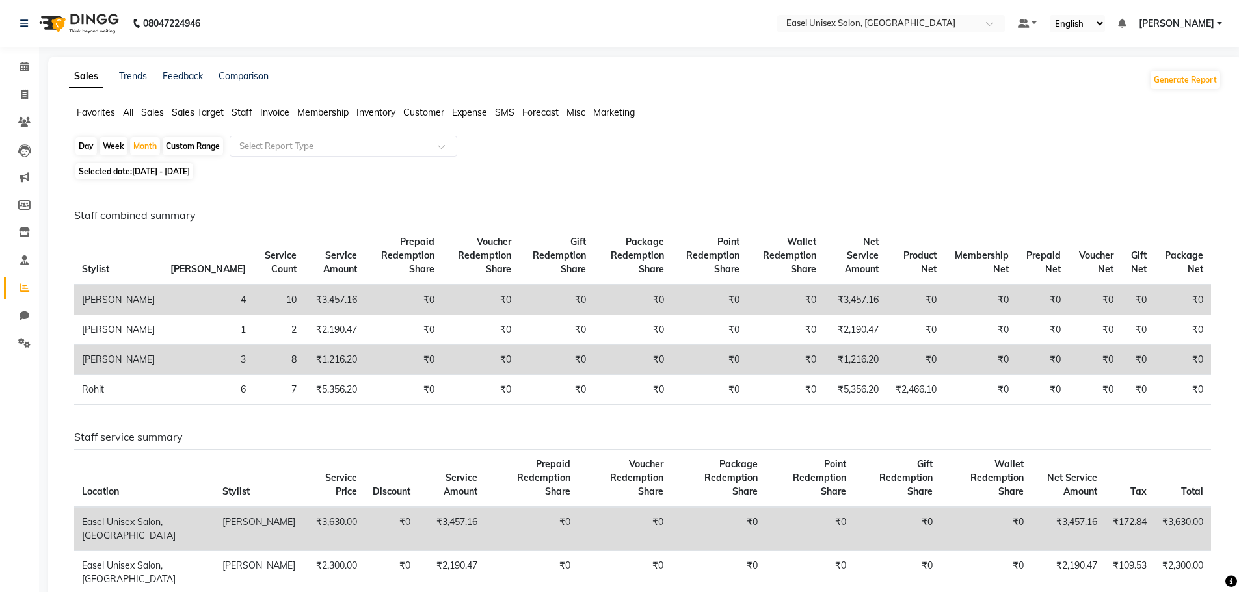
click at [319, 135] on app-reports "Favorites All Sales Sales Target Staff Invoice Membership Inventory Customer Ex…" at bounding box center [645, 496] width 1168 height 780
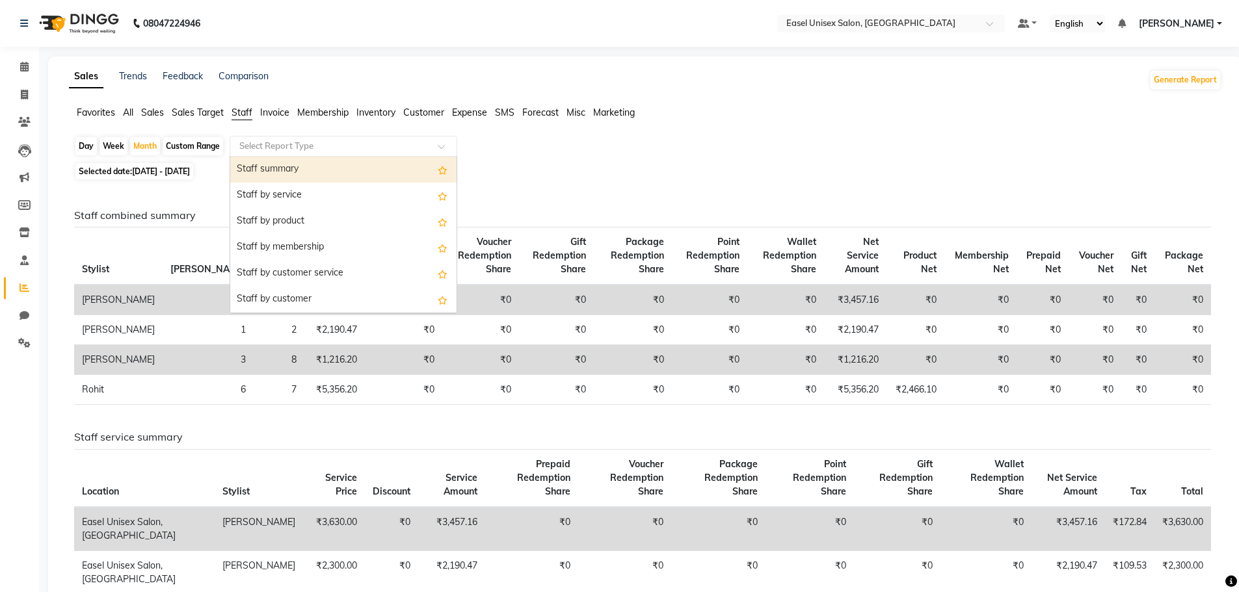
drag, startPoint x: 428, startPoint y: 138, endPoint x: 428, endPoint y: 148, distance: 10.4
click at [428, 148] on div "Select Report Type" at bounding box center [344, 146] width 228 height 21
click at [412, 172] on div "Staff summary" at bounding box center [343, 170] width 226 height 26
select select "full_report"
select select "csv"
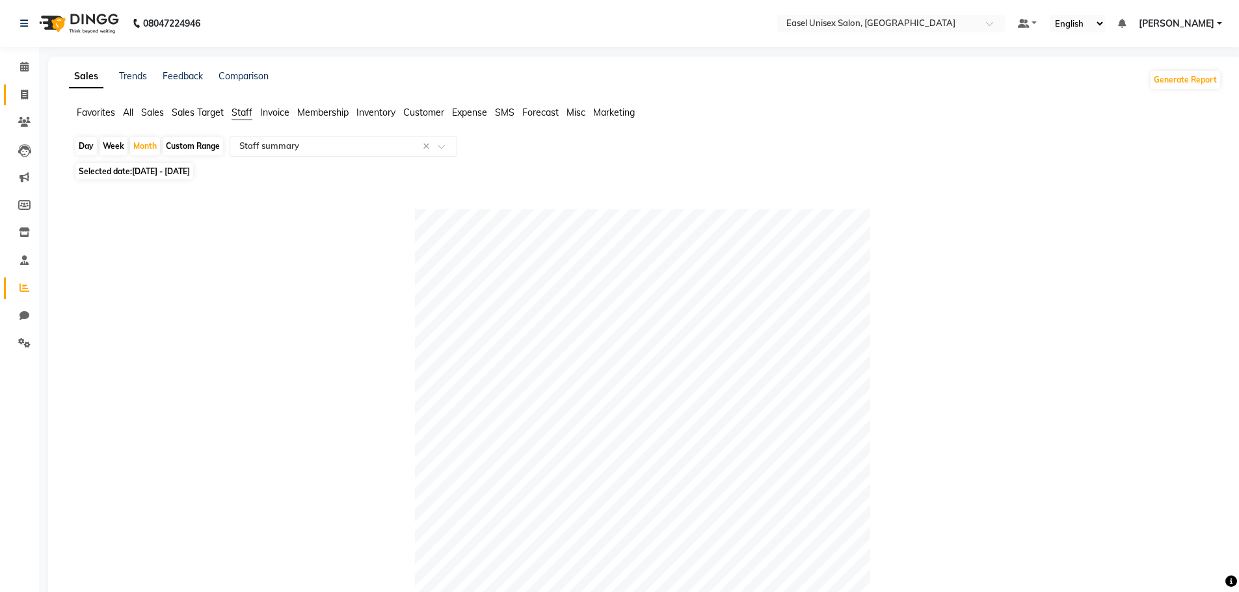
click at [26, 92] on icon at bounding box center [24, 95] width 7 height 10
select select "service"
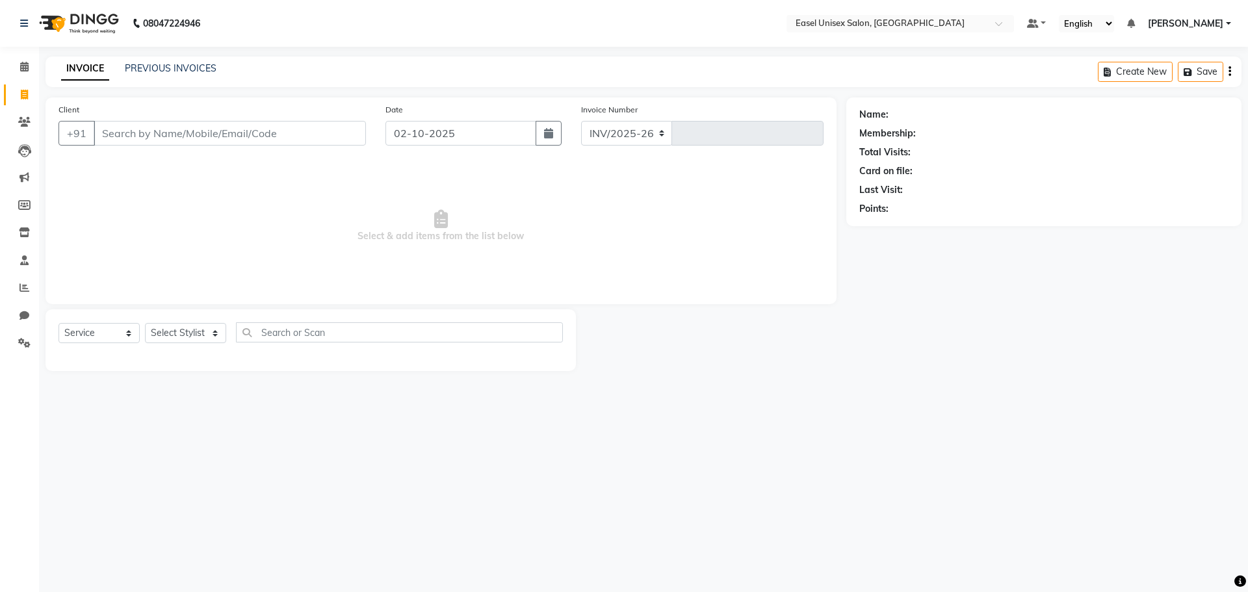
select select "8639"
type input "1824"
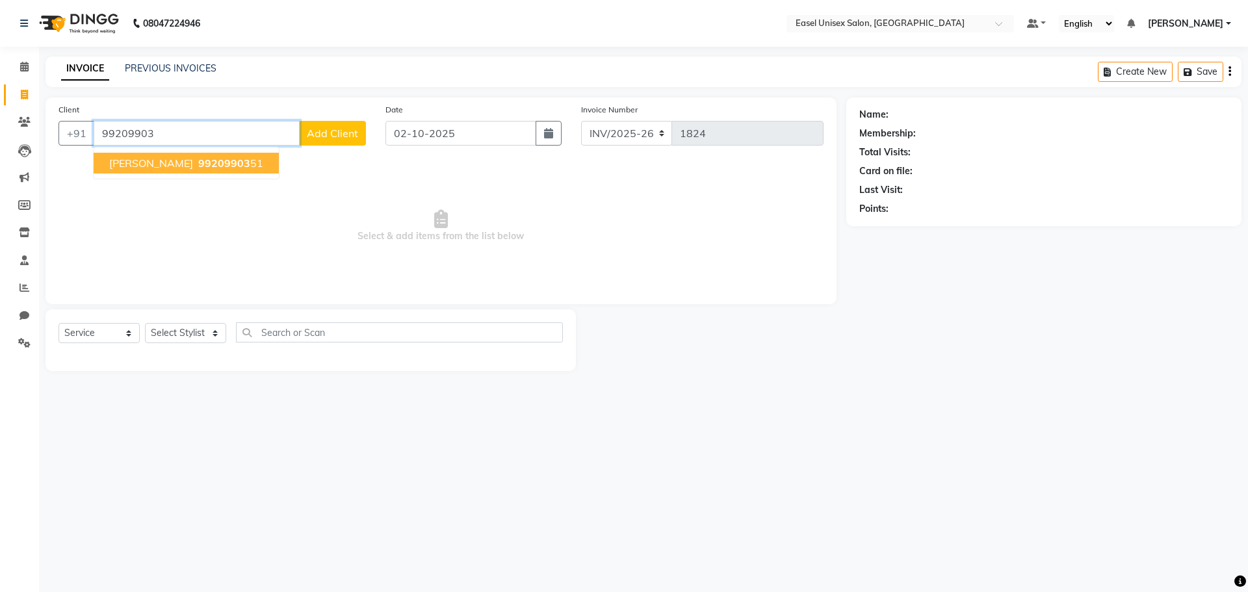
click at [144, 157] on span "[PERSON_NAME]" at bounding box center [151, 163] width 84 height 13
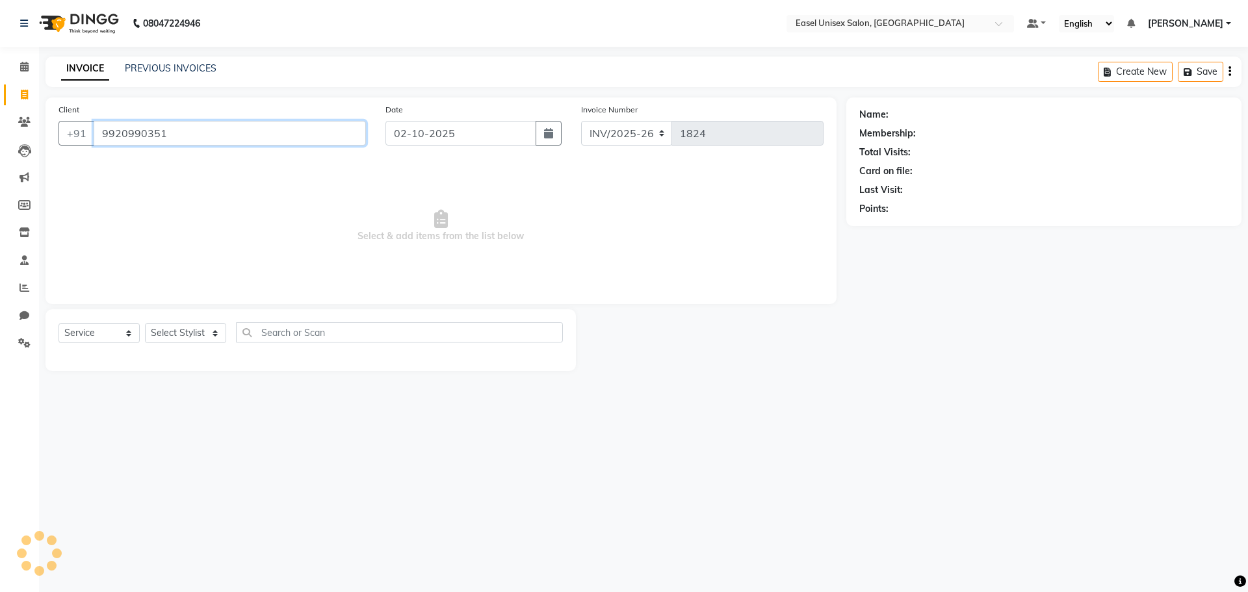
type input "9920990351"
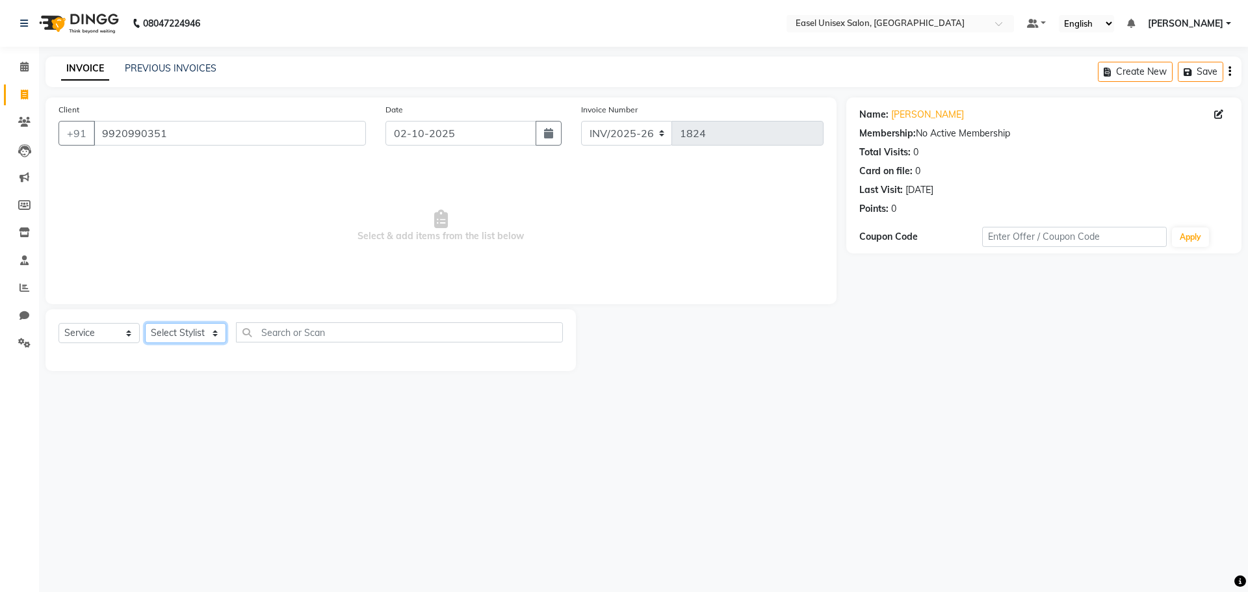
click at [206, 334] on select "Select Stylist admin [PERSON_NAME] jiya [PERSON_NAME] Priyanka [PERSON_NAME] [P…" at bounding box center [185, 333] width 81 height 20
select select "83237"
click at [145, 323] on select "Select Stylist admin [PERSON_NAME] jiya [PERSON_NAME] Priyanka [PERSON_NAME] [P…" at bounding box center [185, 333] width 81 height 20
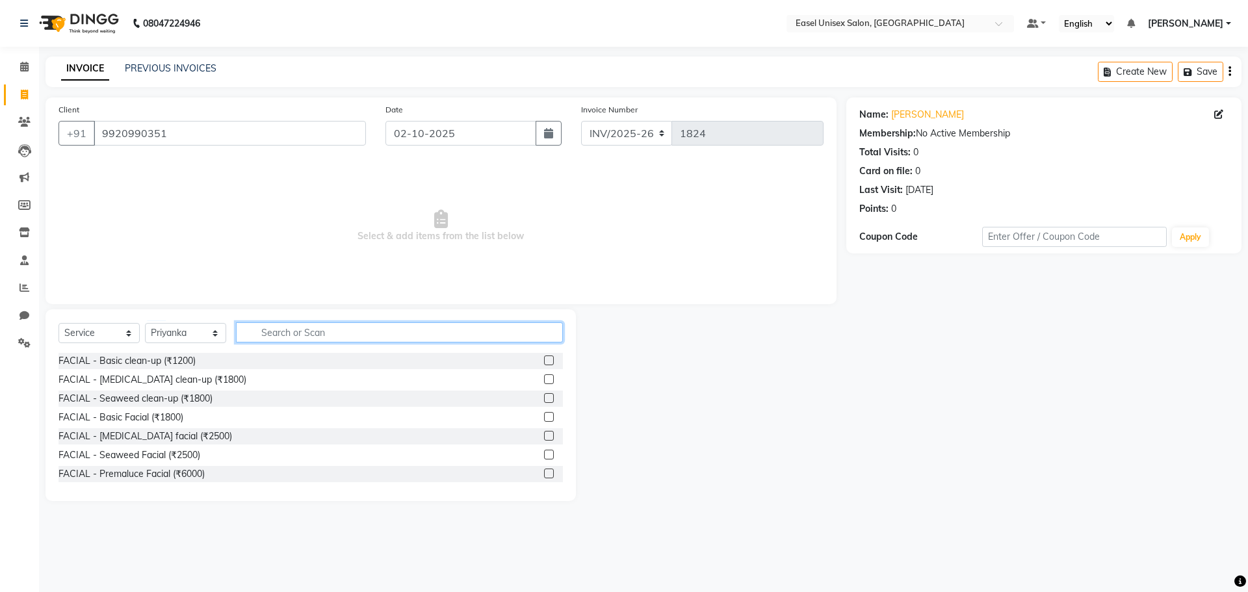
click at [375, 333] on input "text" at bounding box center [399, 333] width 327 height 20
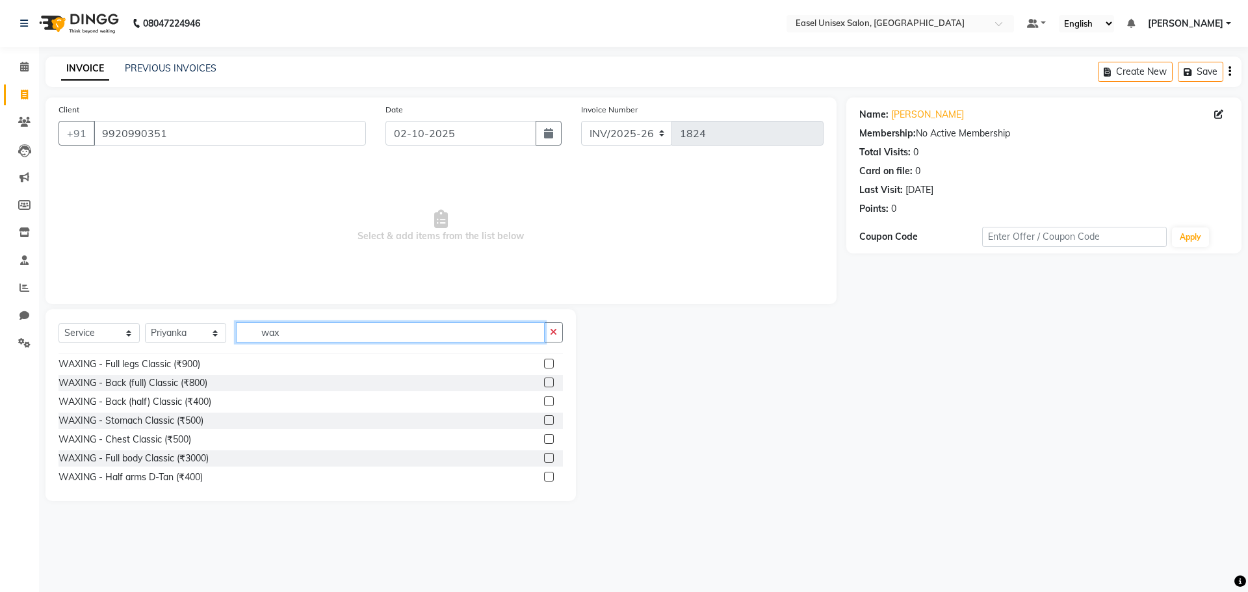
scroll to position [650, 0]
type input "wax"
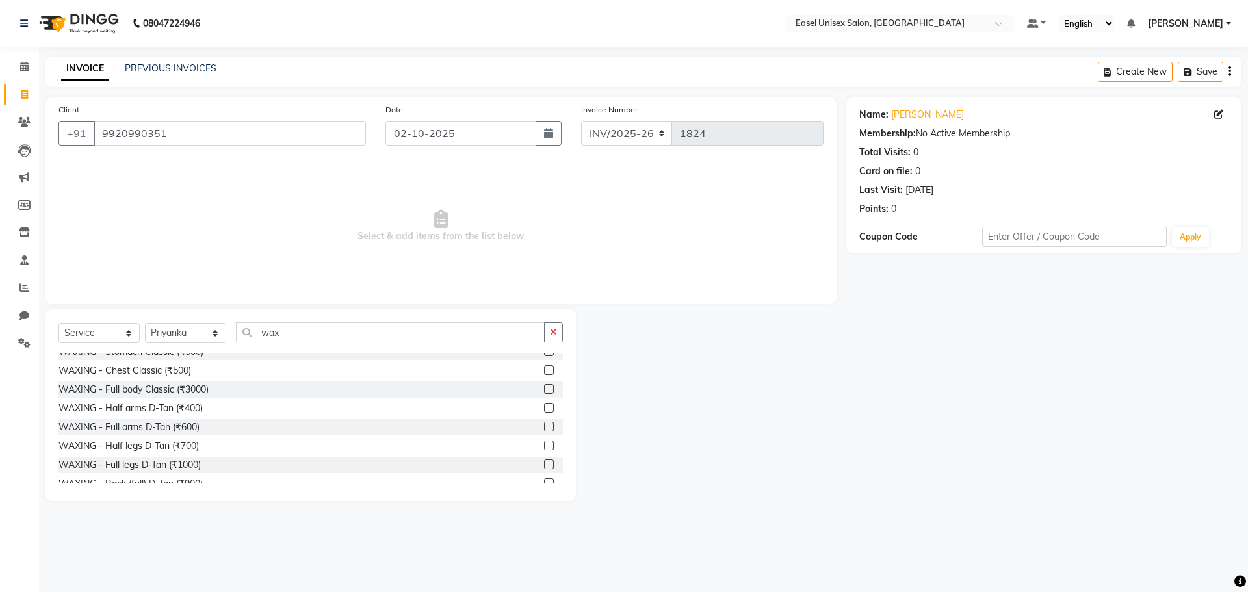
click at [544, 428] on label at bounding box center [549, 427] width 10 height 10
click at [544, 428] on input "checkbox" at bounding box center [548, 427] width 8 height 8
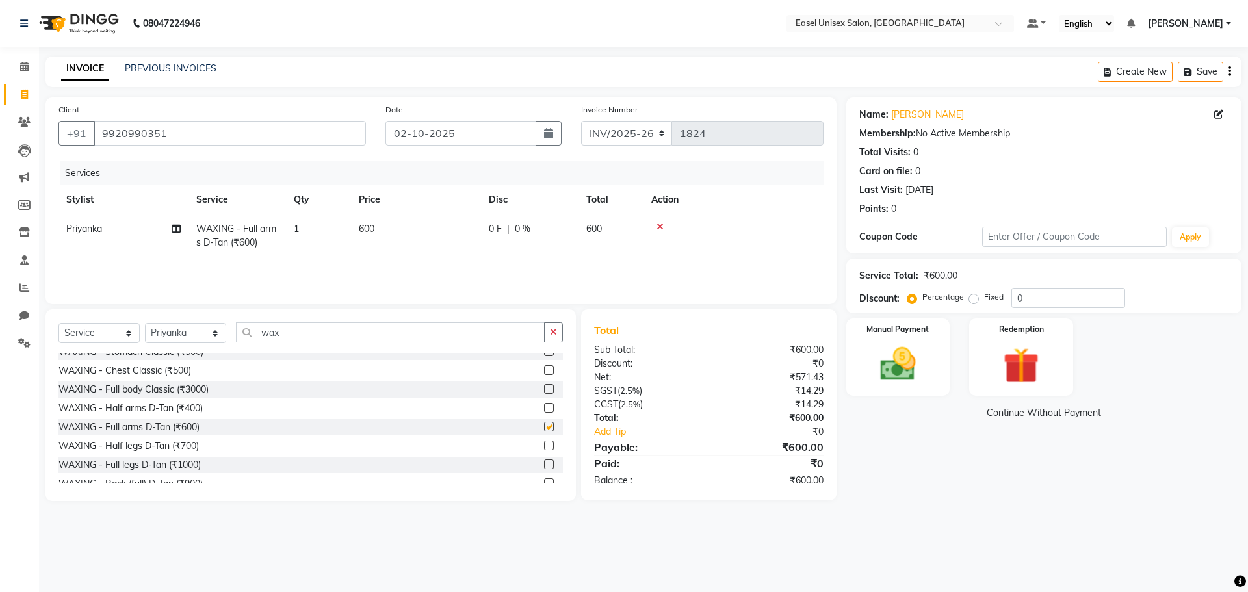
checkbox input "false"
click at [544, 466] on label at bounding box center [549, 465] width 10 height 10
click at [544, 466] on input "checkbox" at bounding box center [548, 465] width 8 height 8
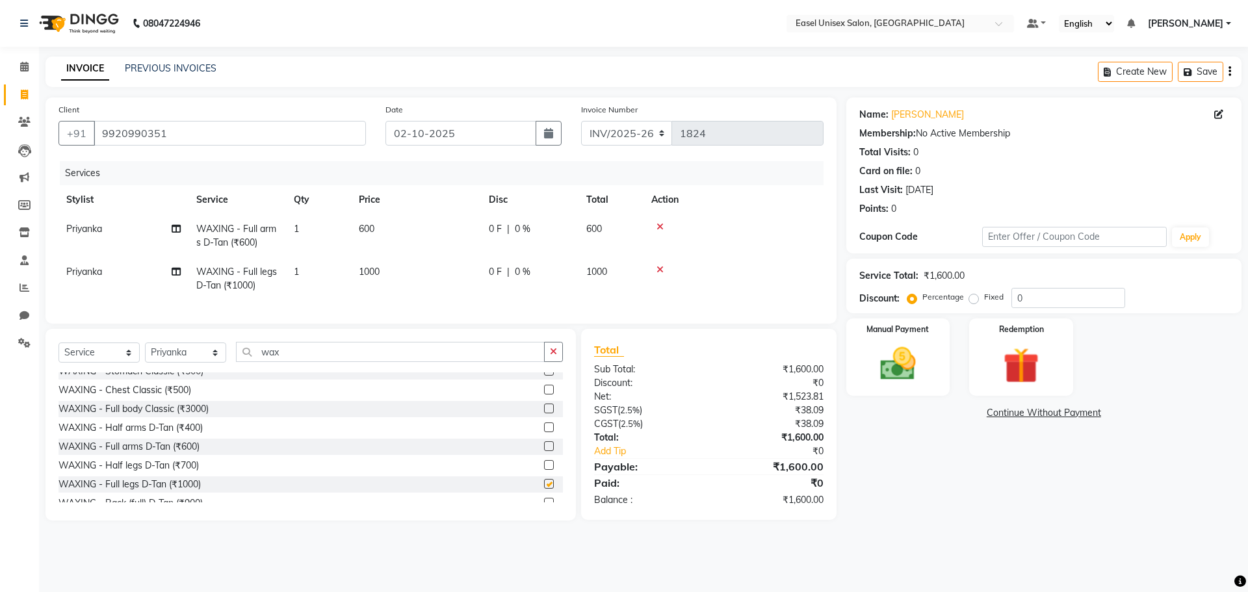
checkbox input "false"
click at [917, 374] on img at bounding box center [898, 364] width 60 height 43
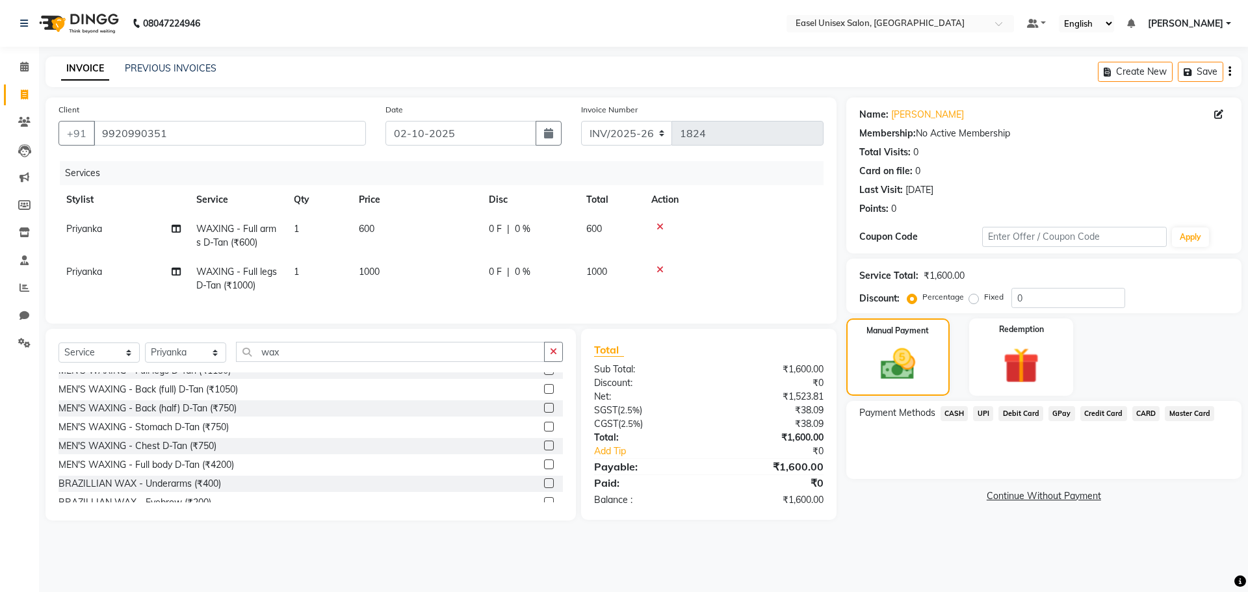
click at [958, 411] on span "CASH" at bounding box center [955, 413] width 28 height 15
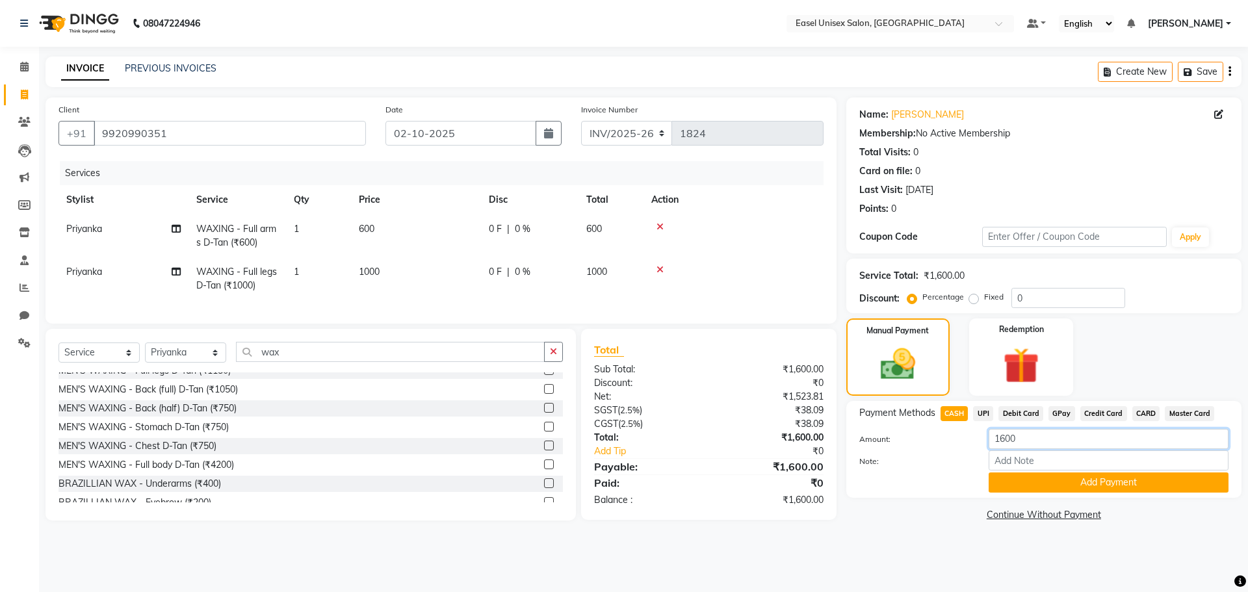
click at [1056, 443] on input "1600" at bounding box center [1109, 439] width 240 height 20
type input "1500"
click at [1089, 483] on button "Add Payment" at bounding box center [1109, 483] width 240 height 20
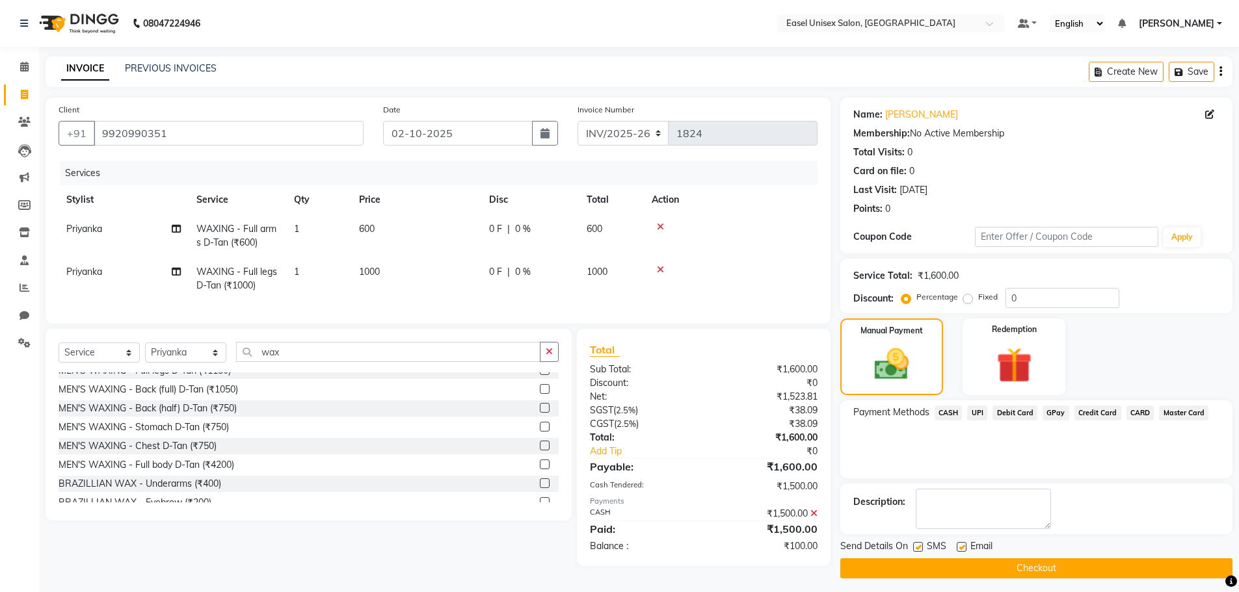
click at [1052, 566] on button "Checkout" at bounding box center [1036, 569] width 392 height 20
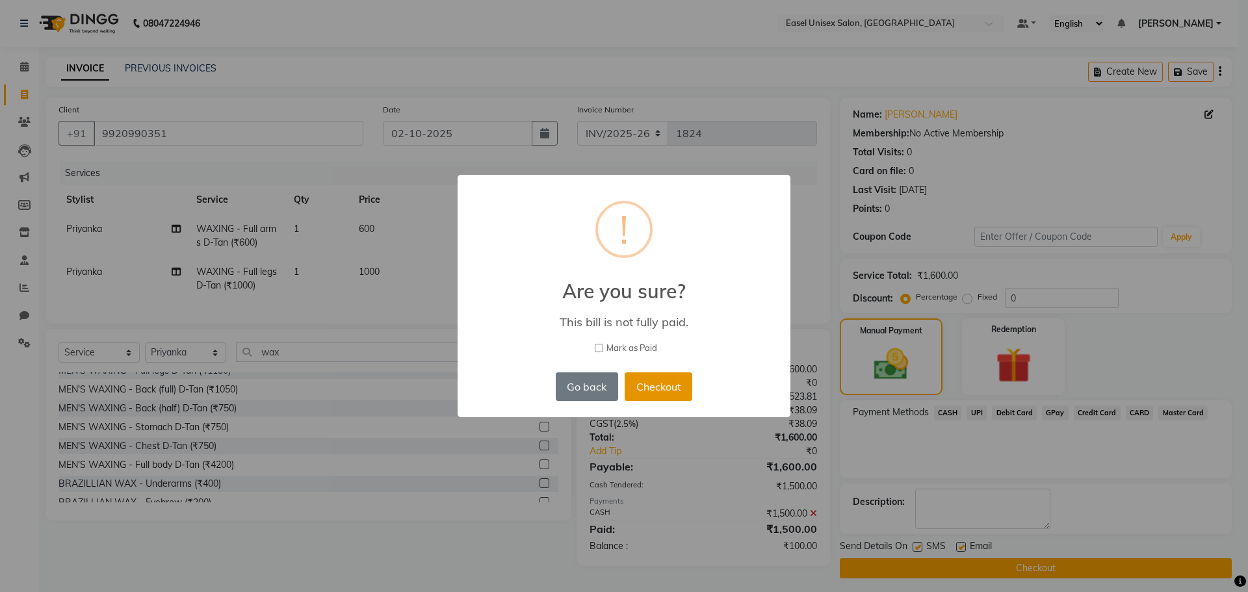
click at [654, 393] on button "Checkout" at bounding box center [659, 387] width 68 height 29
